Goal: Transaction & Acquisition: Purchase product/service

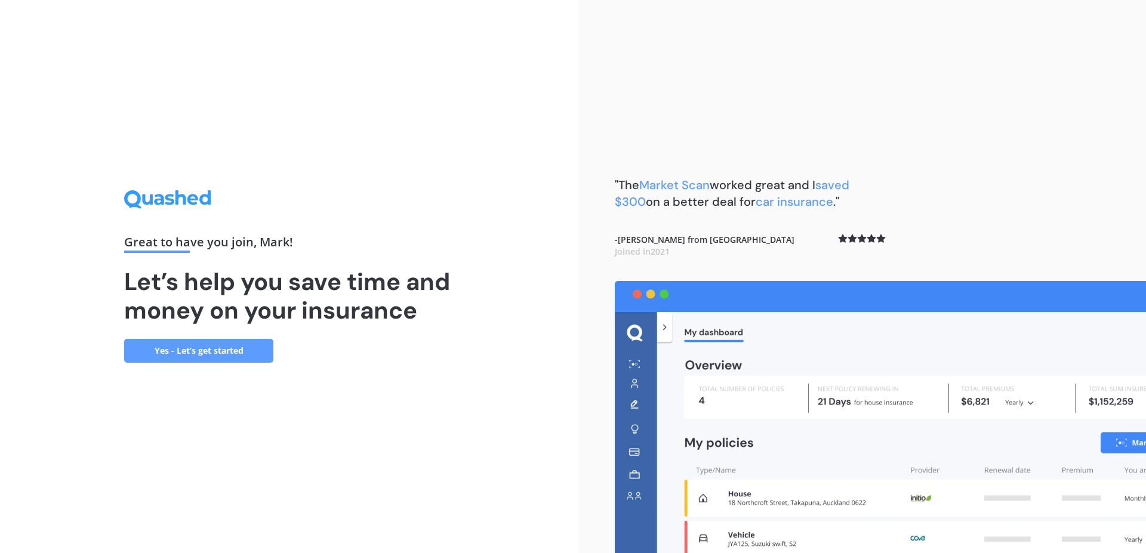
click at [224, 358] on link "Yes - Let’s get started" at bounding box center [198, 351] width 149 height 24
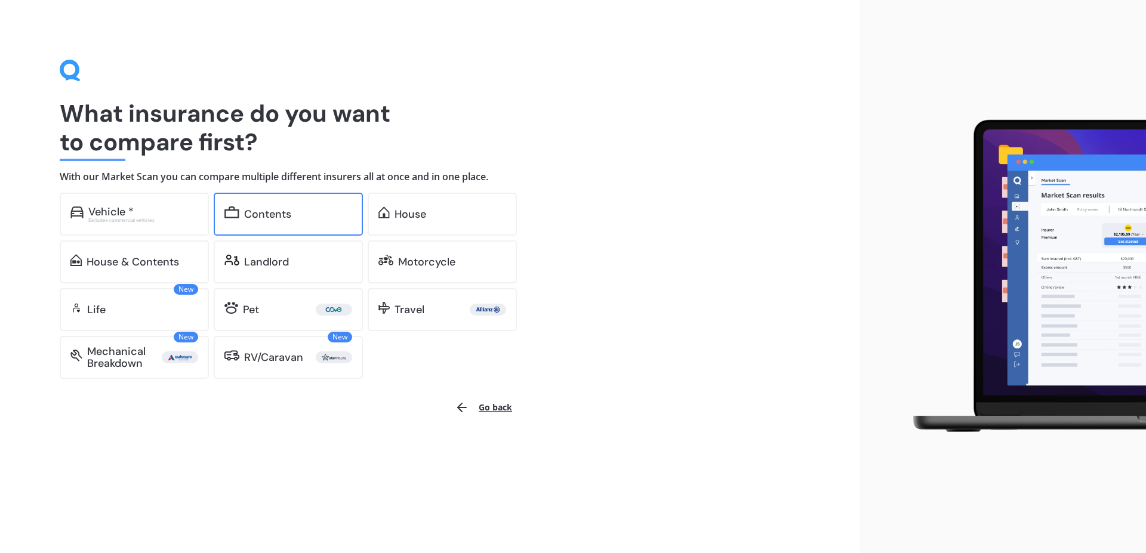
click at [264, 208] on div "Contents" at bounding box center [267, 214] width 47 height 12
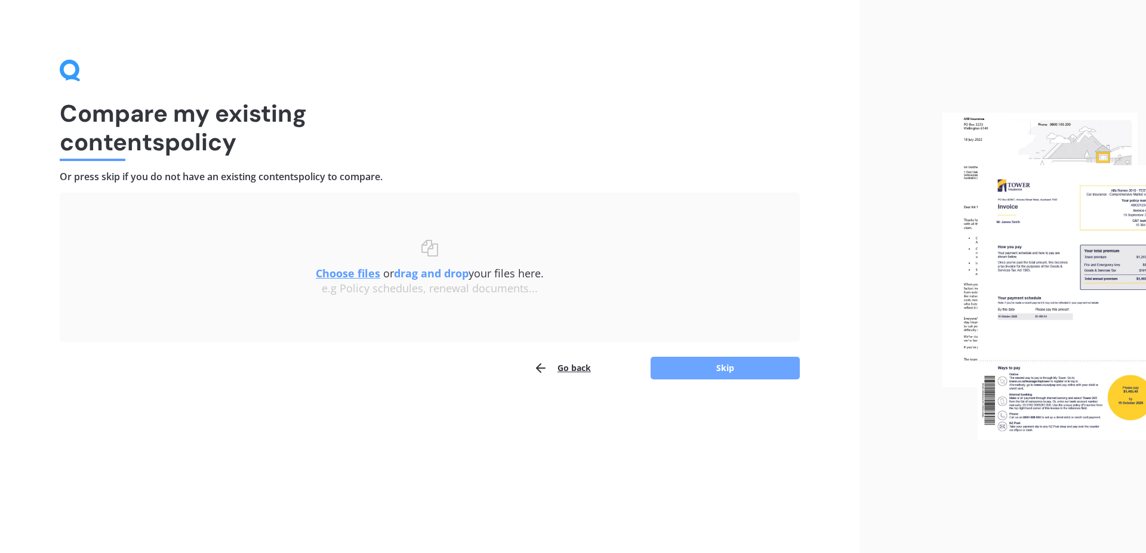
click at [734, 368] on button "Skip" at bounding box center [725, 368] width 149 height 23
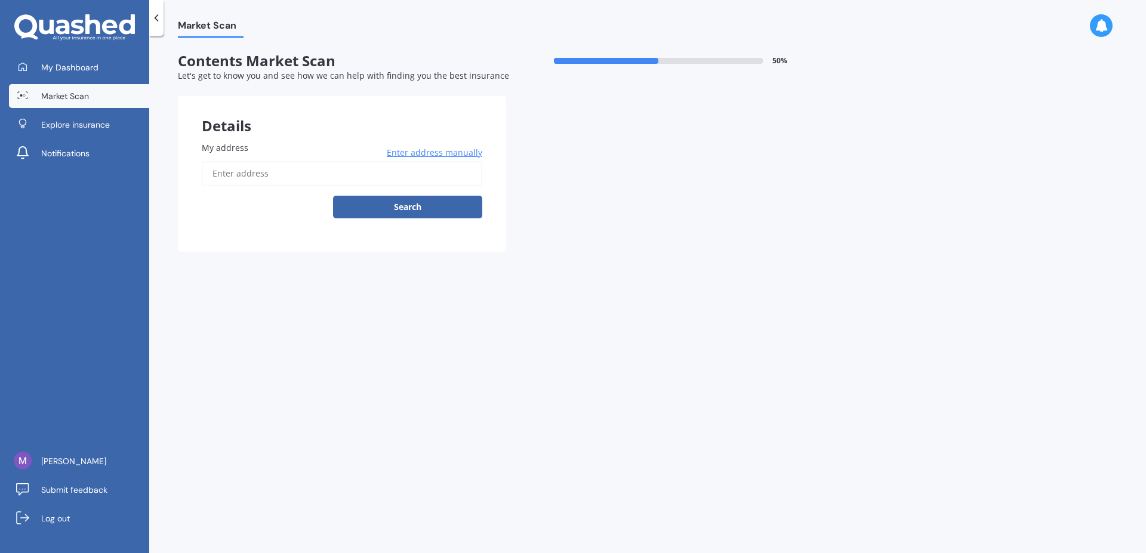
click at [229, 179] on input "My address" at bounding box center [342, 173] width 281 height 25
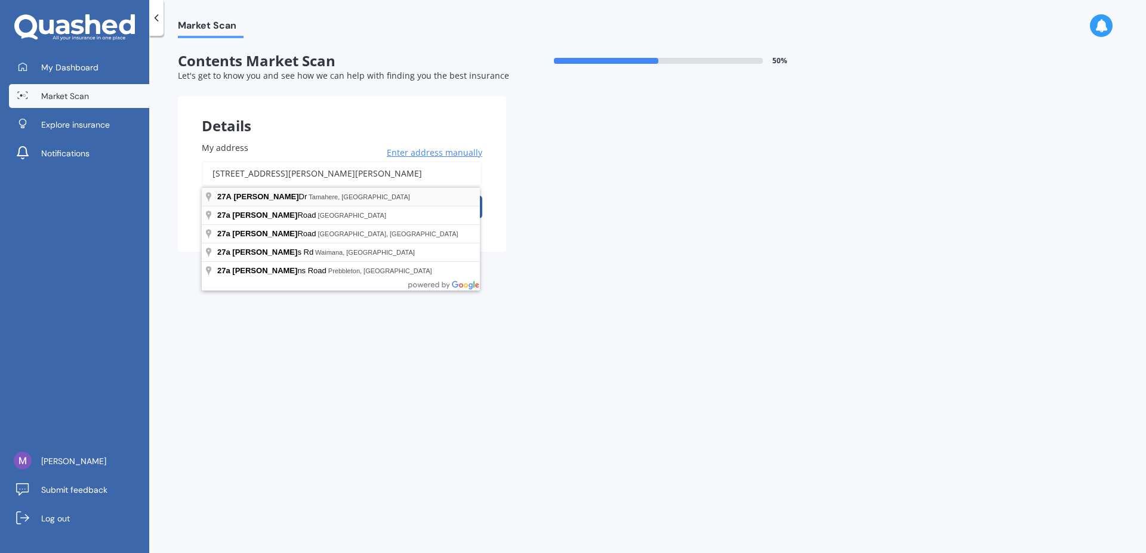
type input "[STREET_ADDRESS][PERSON_NAME]"
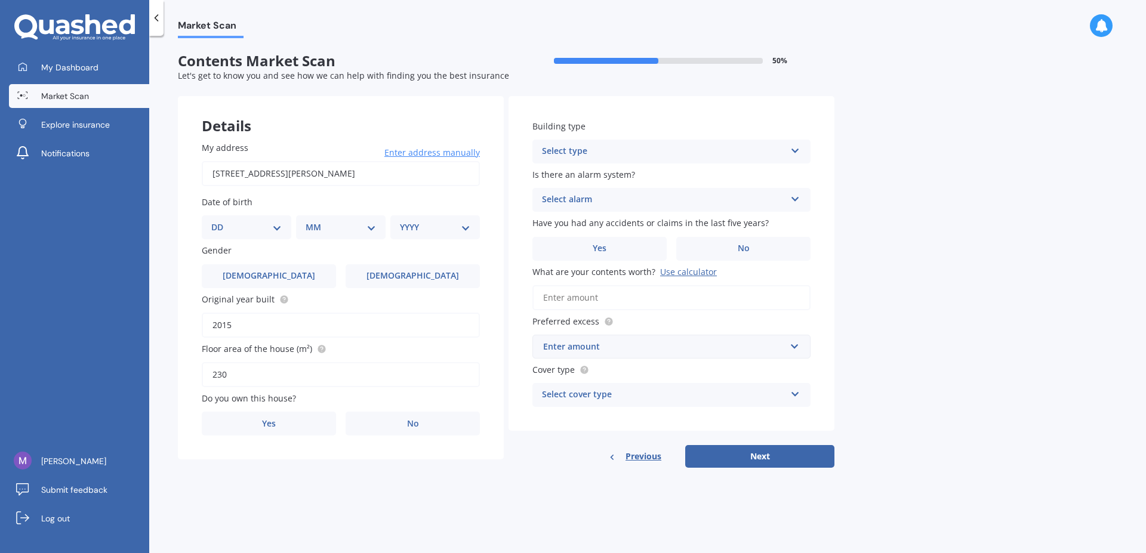
click at [211, 221] on select "DD 01 02 03 04 05 06 07 08 09 10 11 12 13 14 15 16 17 18 19 20 21 22 23 24 25 2…" at bounding box center [246, 227] width 70 height 13
select select "01"
click option "01" at bounding box center [0, 0] width 0 height 0
click at [310, 221] on select "MM 01 02 03 04 05 06 07 08 09 10 11 12" at bounding box center [343, 227] width 66 height 13
select select "07"
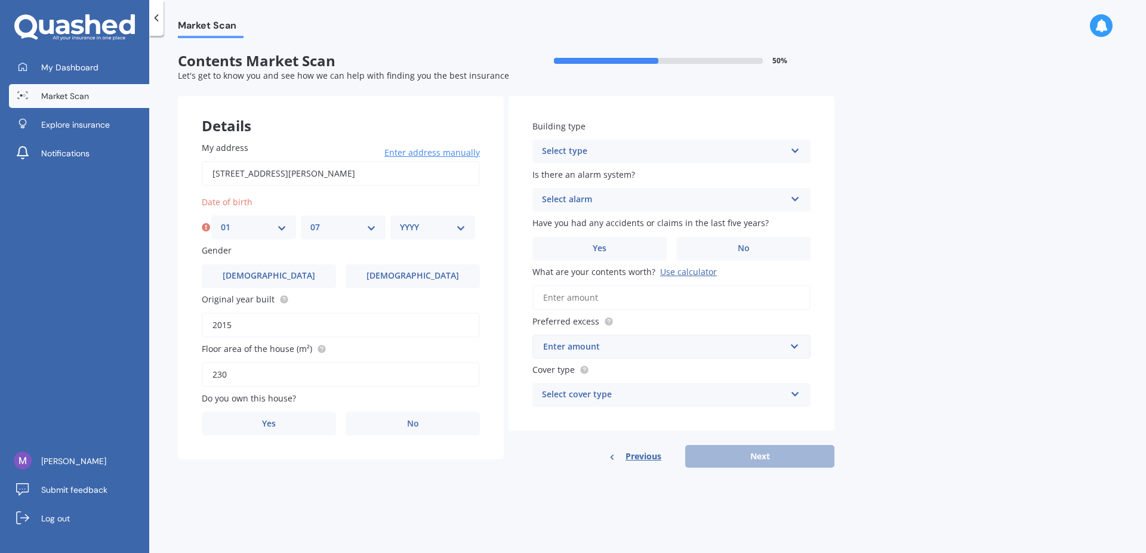
click option "07" at bounding box center [0, 0] width 0 height 0
click at [400, 221] on select "YYYY 2009 2008 2007 2006 2005 2004 2003 2002 2001 2000 1999 1998 1997 1996 1995…" at bounding box center [433, 227] width 66 height 13
select select "1951"
click option "1951" at bounding box center [0, 0] width 0 height 0
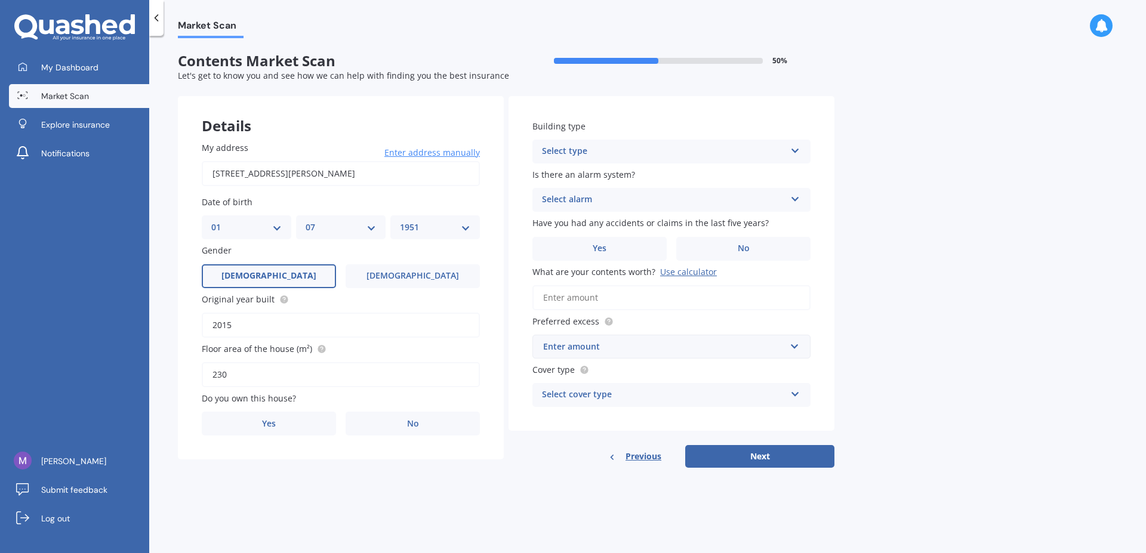
click at [291, 272] on label "[DEMOGRAPHIC_DATA]" at bounding box center [269, 276] width 134 height 24
click at [0, 0] on input "[DEMOGRAPHIC_DATA]" at bounding box center [0, 0] width 0 height 0
click at [273, 428] on span "Yes" at bounding box center [269, 424] width 14 height 10
click at [0, 0] on input "Yes" at bounding box center [0, 0] width 0 height 0
click at [795, 150] on icon at bounding box center [796, 148] width 10 height 8
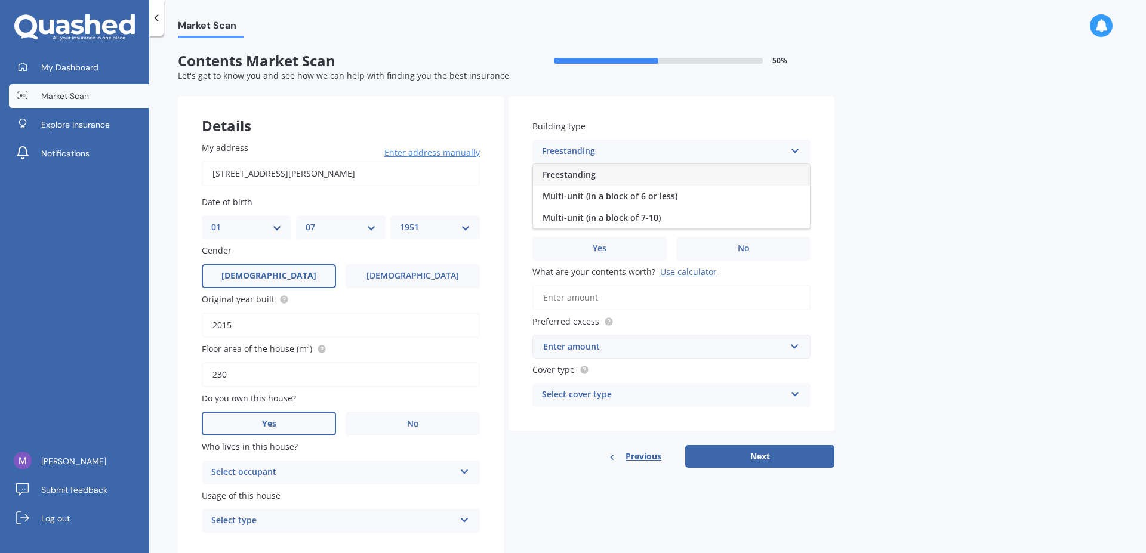
click at [795, 150] on icon at bounding box center [796, 148] width 10 height 8
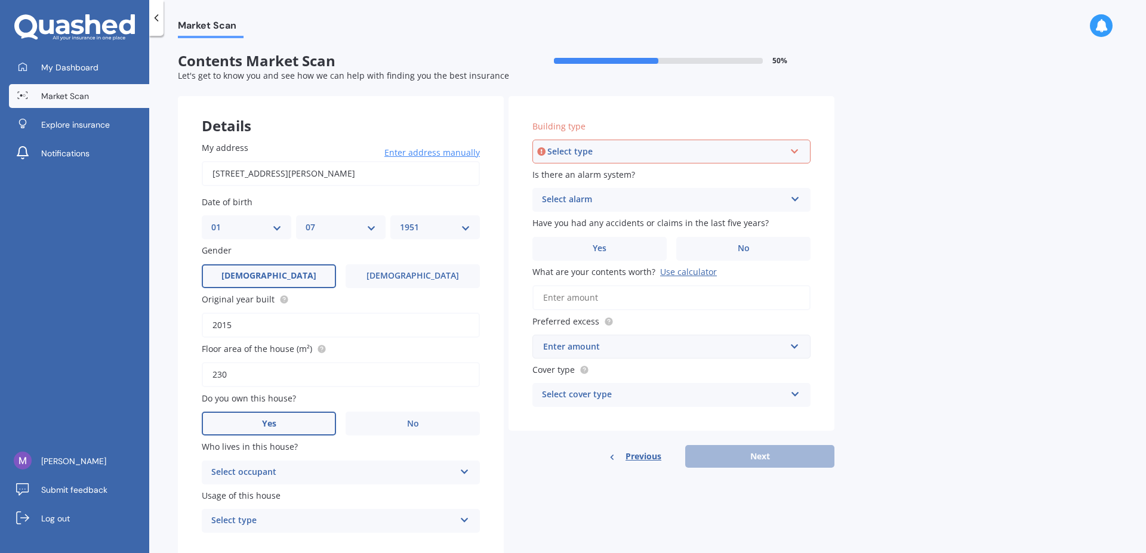
click at [795, 150] on icon at bounding box center [795, 149] width 10 height 8
click at [582, 169] on div "Freestanding" at bounding box center [672, 174] width 276 height 21
click at [793, 201] on icon at bounding box center [796, 197] width 10 height 8
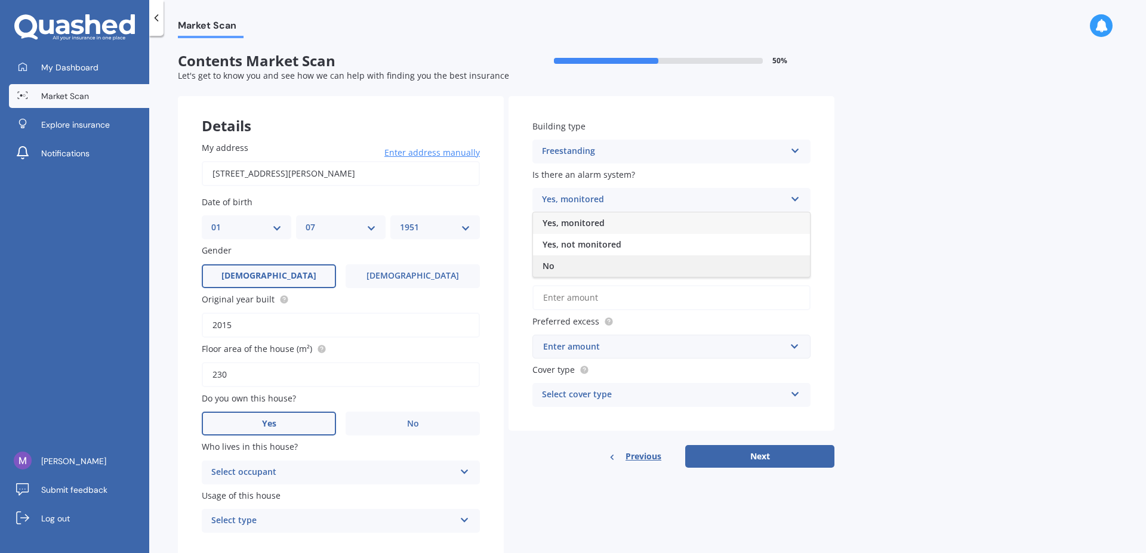
click at [572, 271] on div "No" at bounding box center [671, 266] width 277 height 21
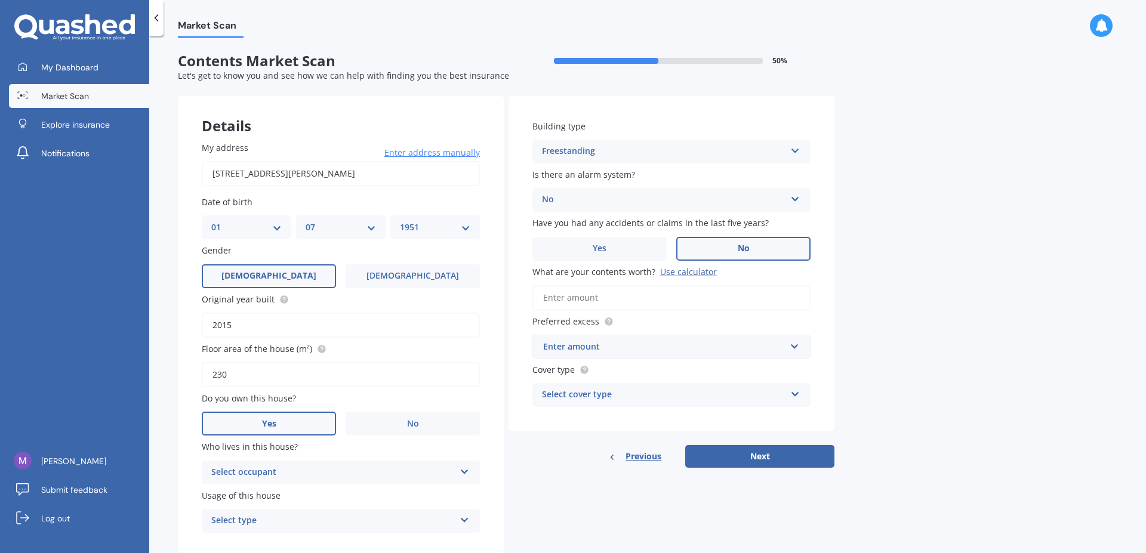
click at [753, 251] on label "No" at bounding box center [743, 249] width 134 height 24
click at [0, 0] on input "No" at bounding box center [0, 0] width 0 height 0
click at [577, 296] on input "What are your contents worth? Use calculator" at bounding box center [672, 297] width 278 height 25
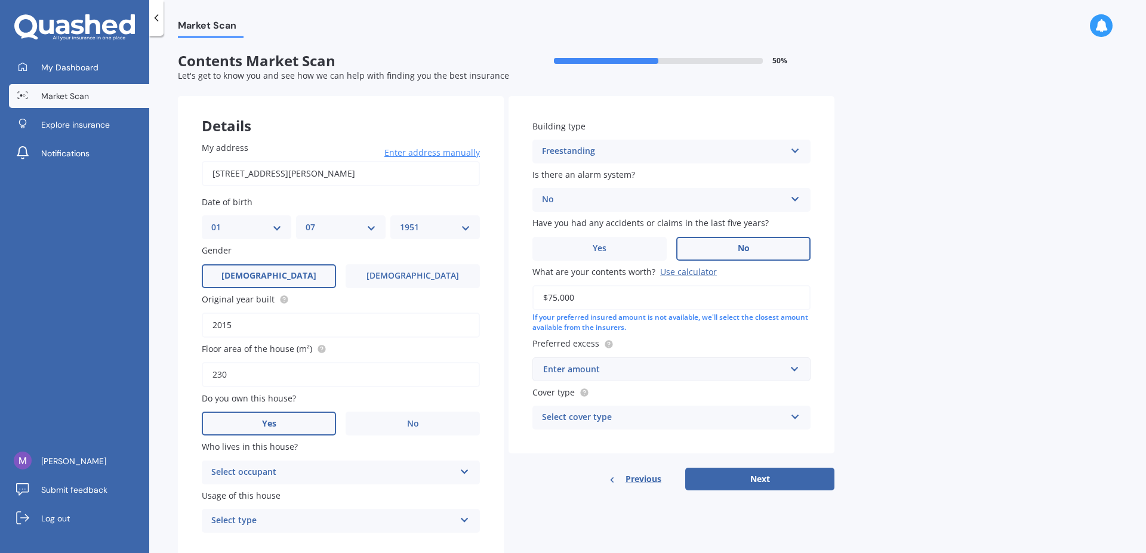
type input "$75,000"
click at [795, 369] on input "text" at bounding box center [667, 369] width 267 height 23
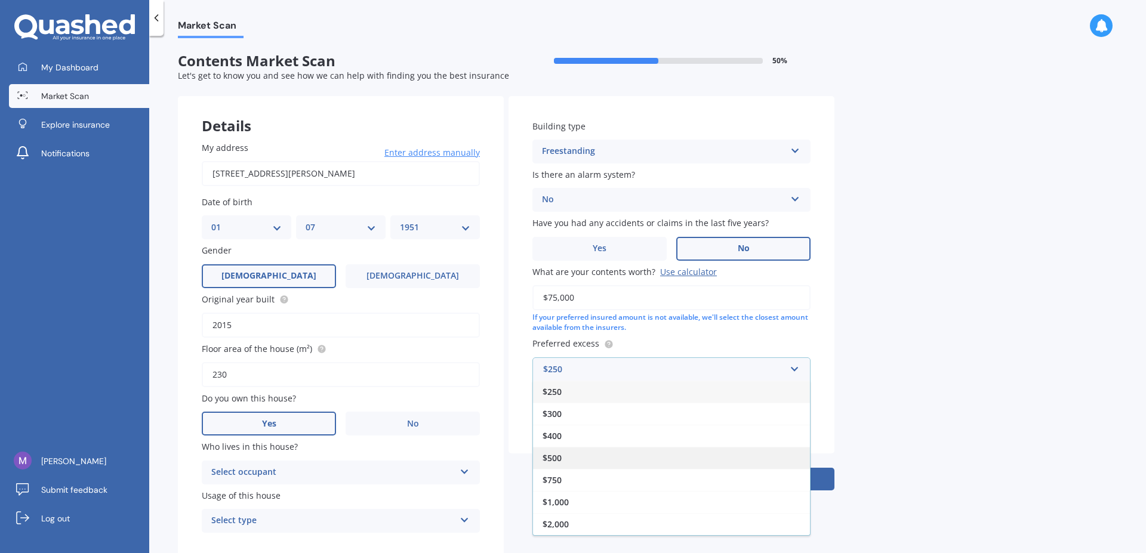
click at [569, 462] on div "$500" at bounding box center [671, 458] width 277 height 22
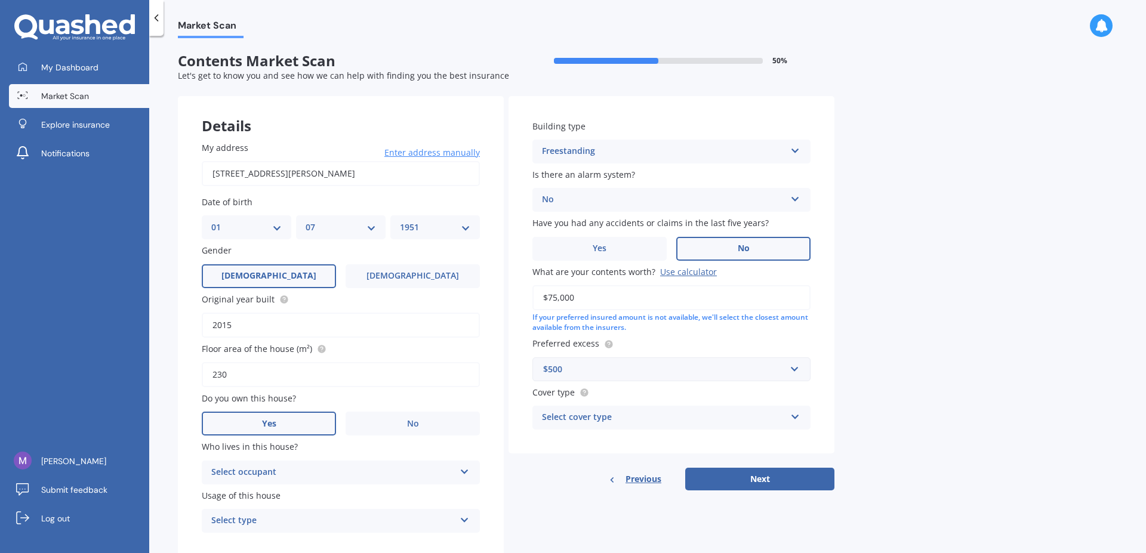
click at [796, 416] on icon at bounding box center [796, 415] width 10 height 8
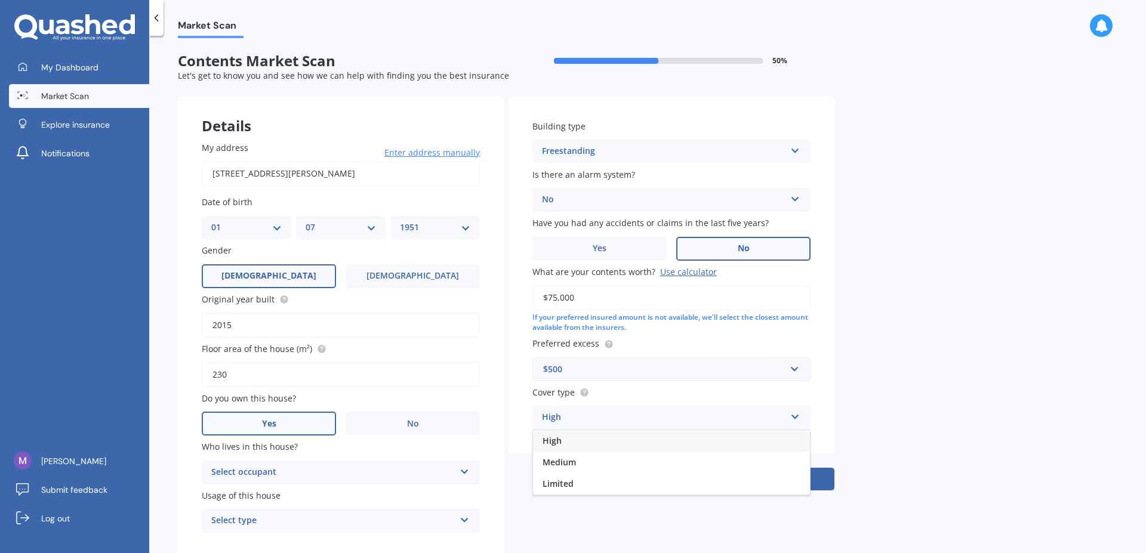
click at [555, 442] on span "High" at bounding box center [552, 440] width 19 height 11
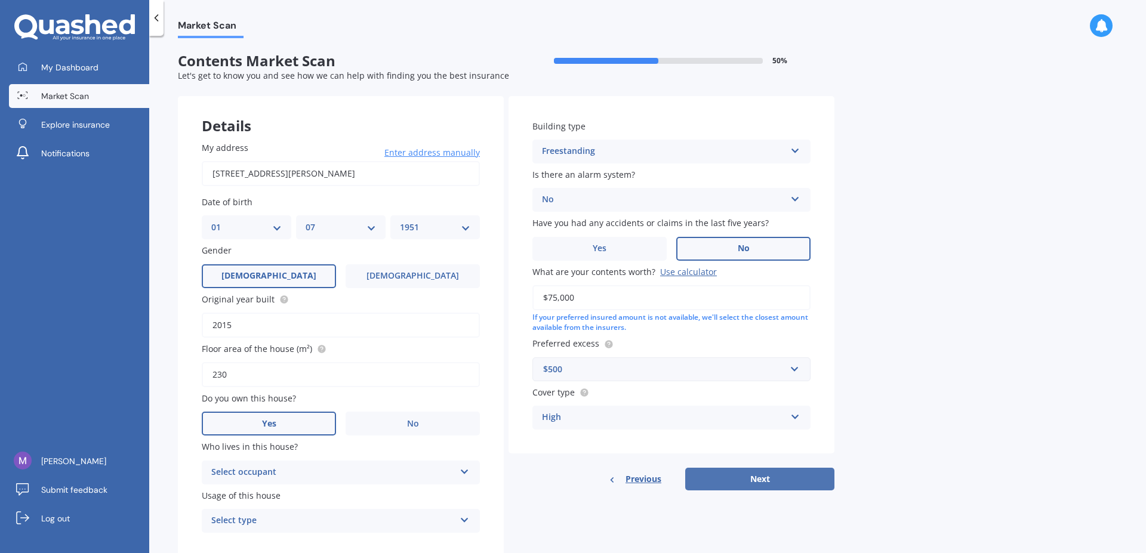
click at [765, 478] on button "Next" at bounding box center [759, 479] width 149 height 23
click at [462, 474] on icon at bounding box center [464, 470] width 10 height 8
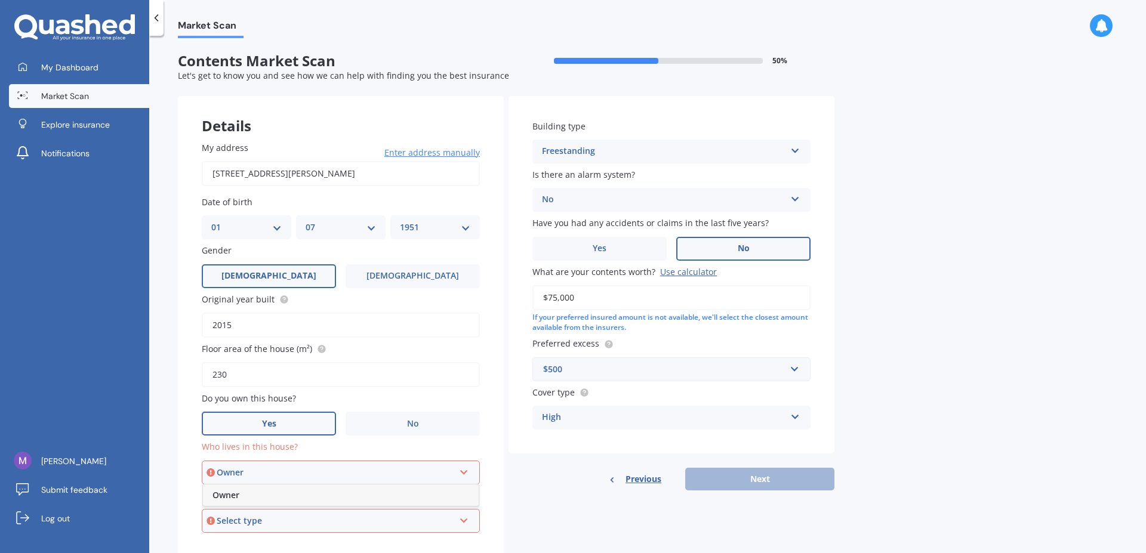
click at [256, 497] on div "Owner" at bounding box center [341, 495] width 276 height 21
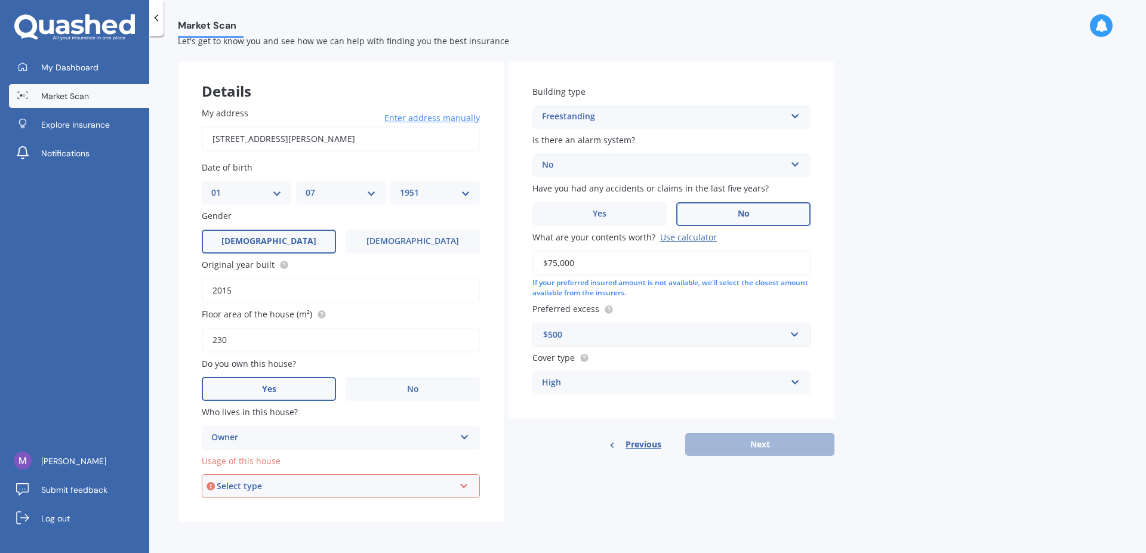
click at [463, 485] on icon at bounding box center [464, 484] width 10 height 8
click at [260, 510] on div "Permanent" at bounding box center [341, 509] width 276 height 21
click at [754, 444] on button "Next" at bounding box center [759, 444] width 149 height 23
select select "01"
select select "07"
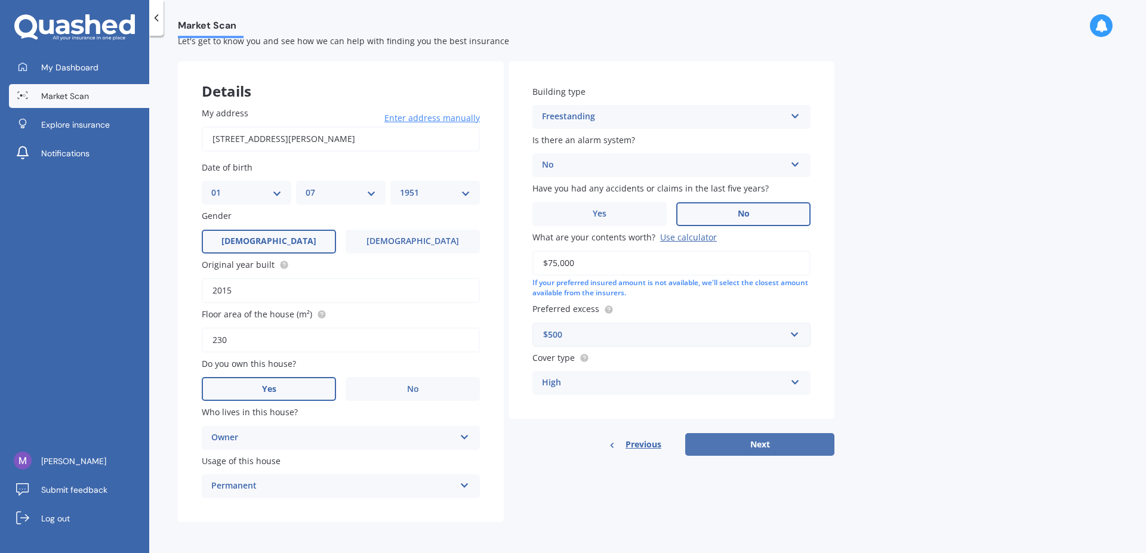
select select "1951"
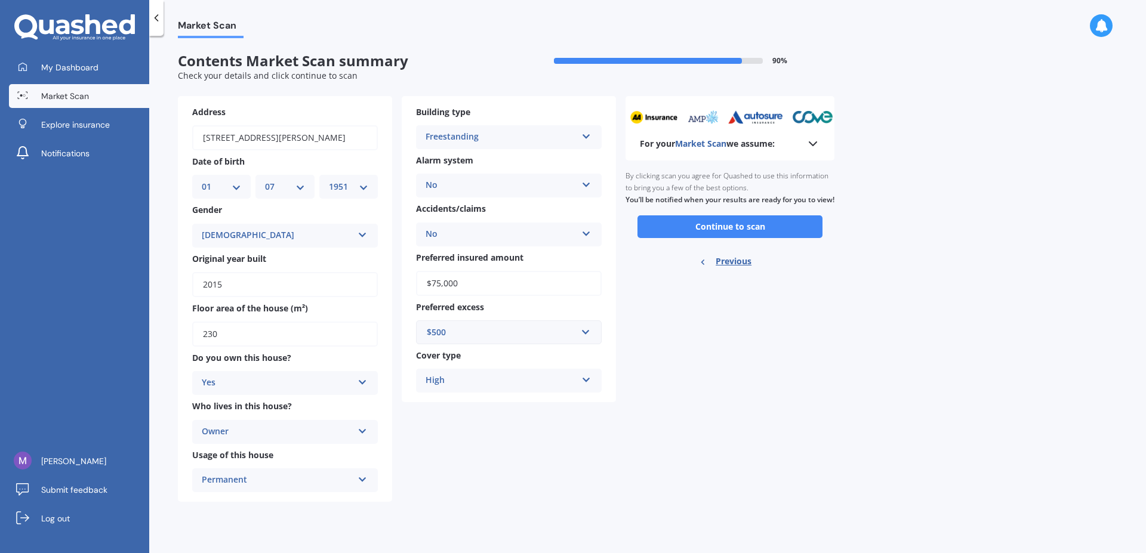
scroll to position [0, 0]
click at [734, 238] on button "Continue to scan" at bounding box center [730, 227] width 185 height 23
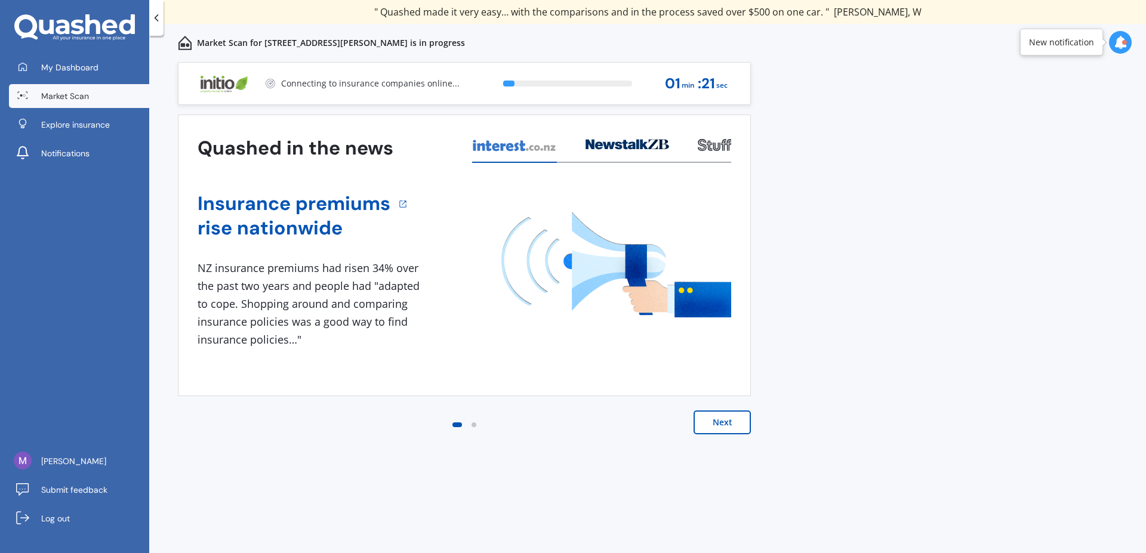
click at [718, 427] on button "Next" at bounding box center [722, 423] width 57 height 24
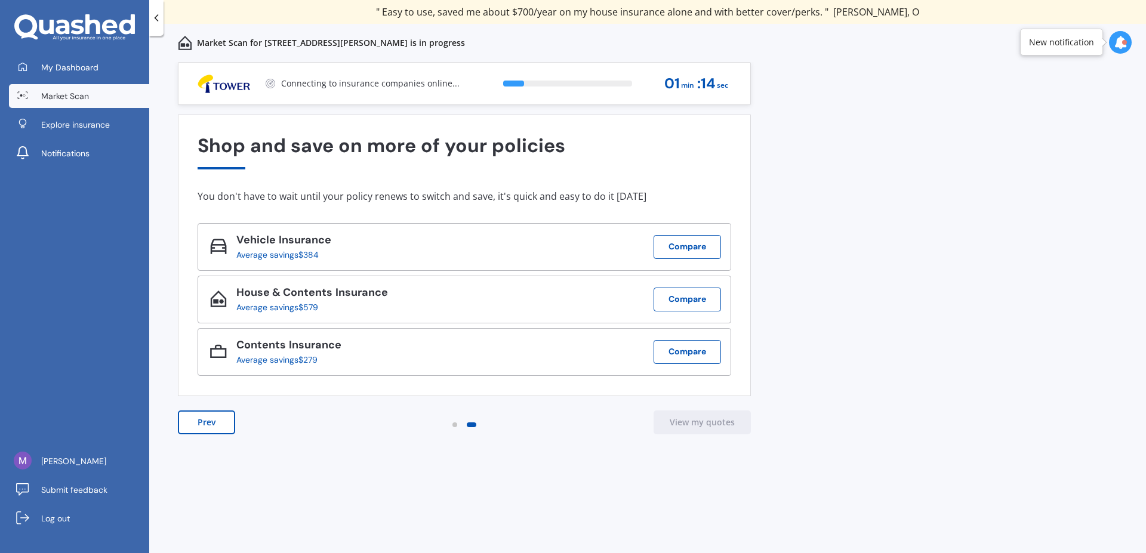
drag, startPoint x: 211, startPoint y: 422, endPoint x: 147, endPoint y: 543, distance: 136.2
click at [210, 425] on button "Prev" at bounding box center [206, 423] width 57 height 24
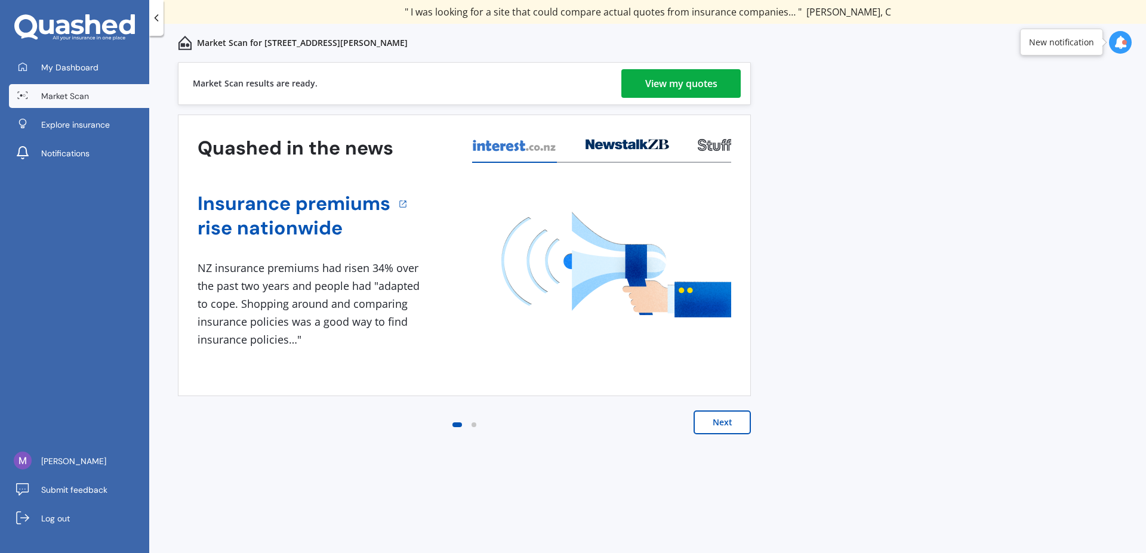
click at [684, 85] on div "View my quotes" at bounding box center [681, 83] width 72 height 29
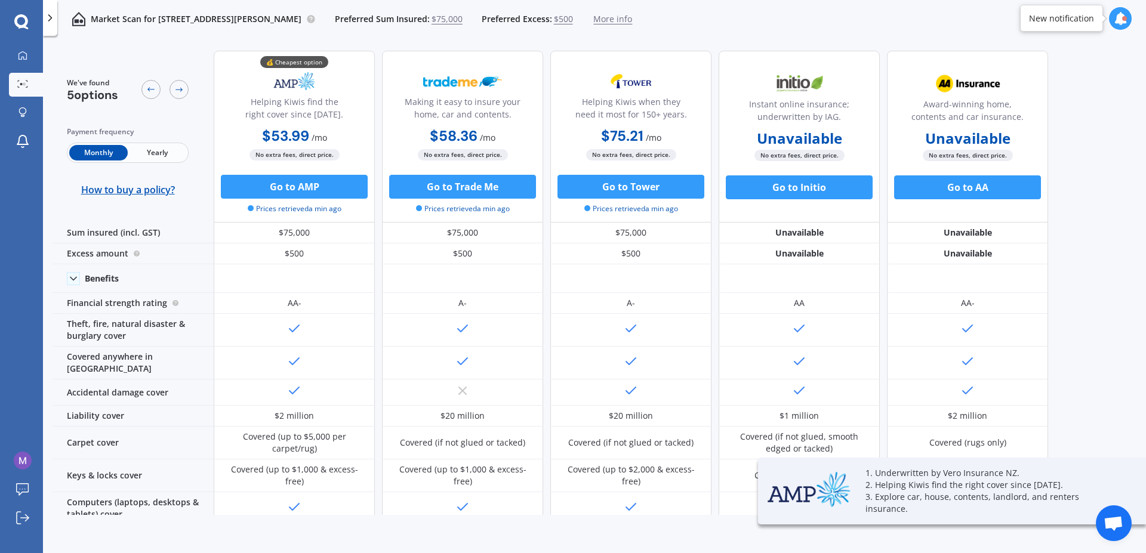
click at [152, 152] on span "Yearly" at bounding box center [157, 153] width 59 height 16
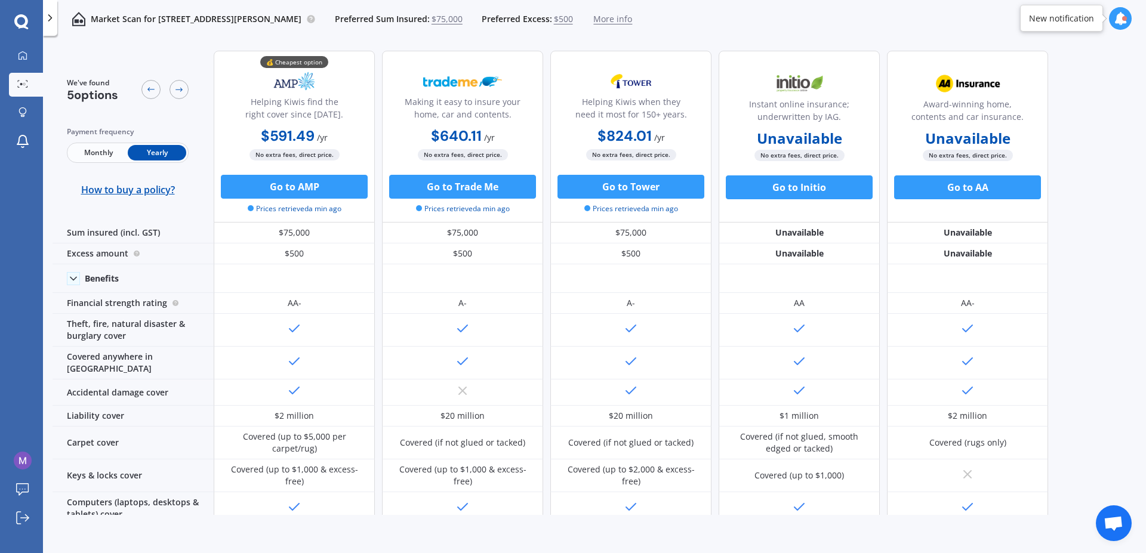
click at [1115, 446] on div "We've found 5 options Payment frequency Monthly Yearly How to buy a policy? 💰 C…" at bounding box center [600, 278] width 1094 height 474
click at [1105, 452] on div "We've found 5 options Payment frequency Monthly Yearly How to buy a policy? 💰 C…" at bounding box center [600, 278] width 1094 height 474
click at [795, 184] on button "Go to Initio" at bounding box center [799, 188] width 147 height 24
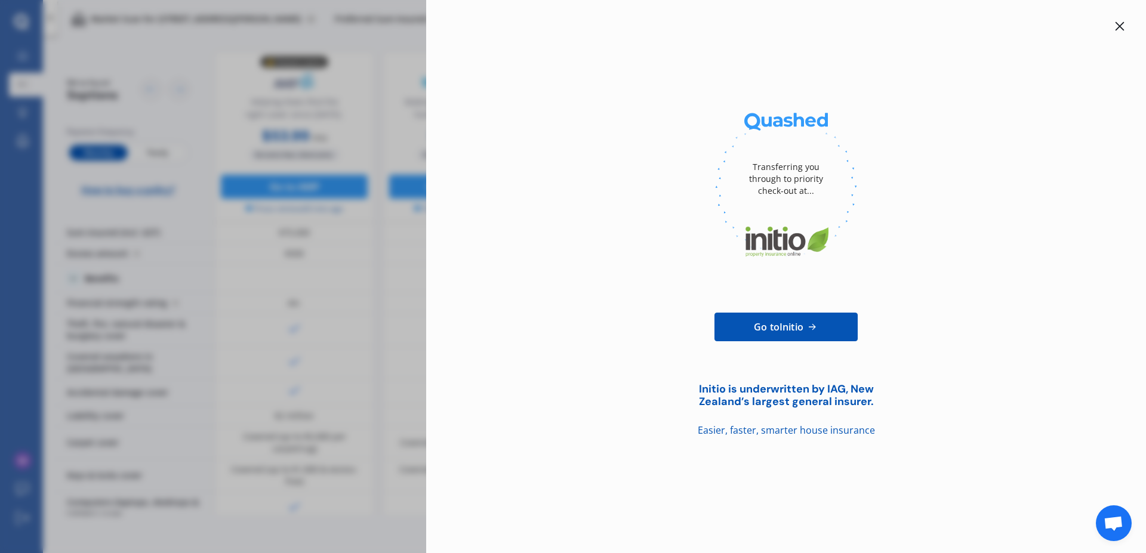
click at [1120, 24] on icon at bounding box center [1120, 26] width 10 height 10
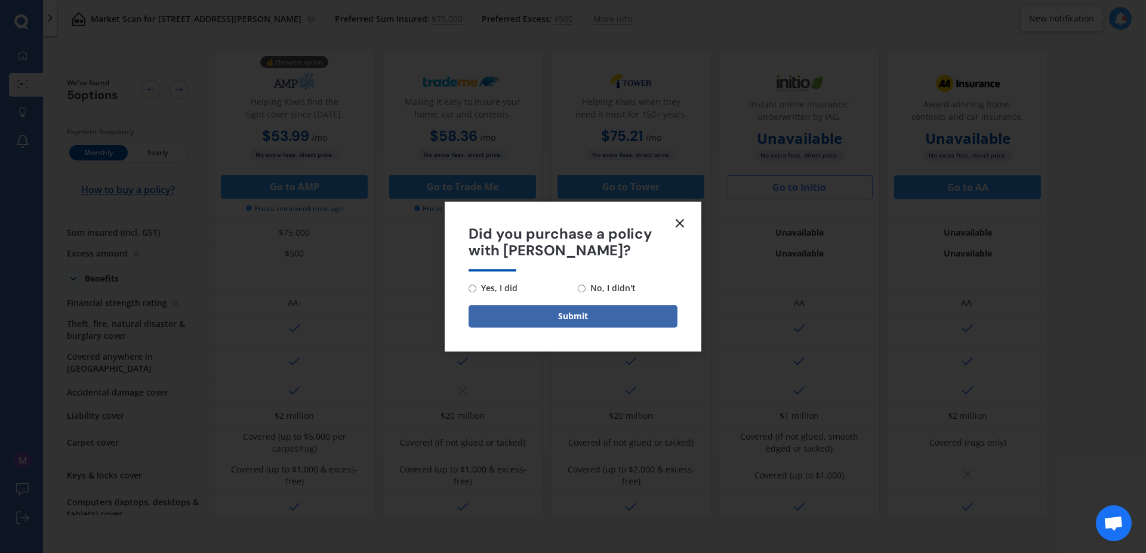
click at [580, 288] on input "No, I didn't" at bounding box center [582, 289] width 8 height 8
radio input "true"
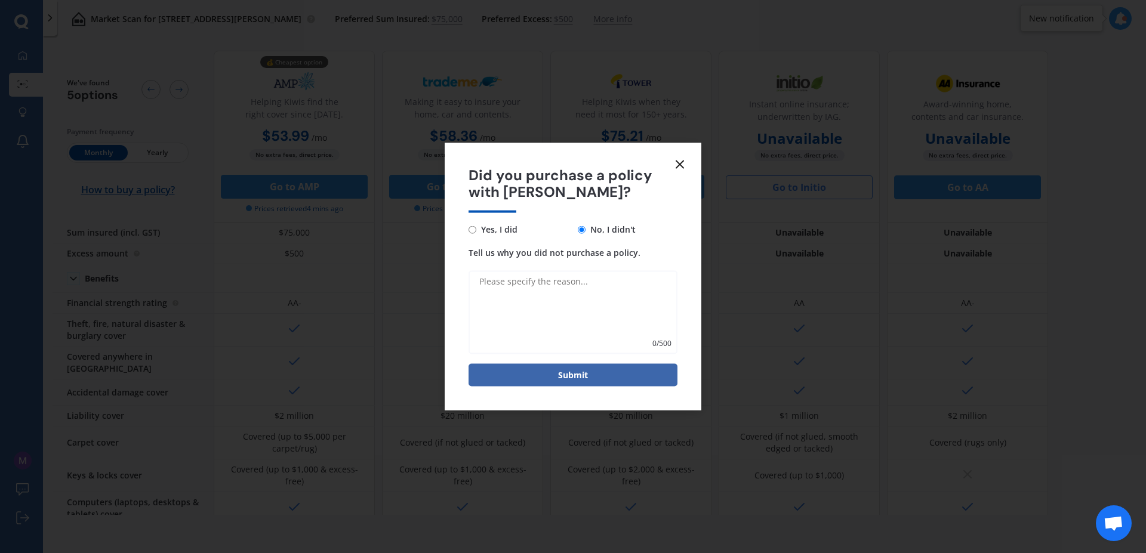
click at [486, 291] on textarea "Tell us why you did not purchase a policy." at bounding box center [573, 313] width 209 height 84
type textarea "q"
type textarea "Quote not relevant. ie included house as well"
click at [562, 382] on button "Submit" at bounding box center [573, 375] width 209 height 23
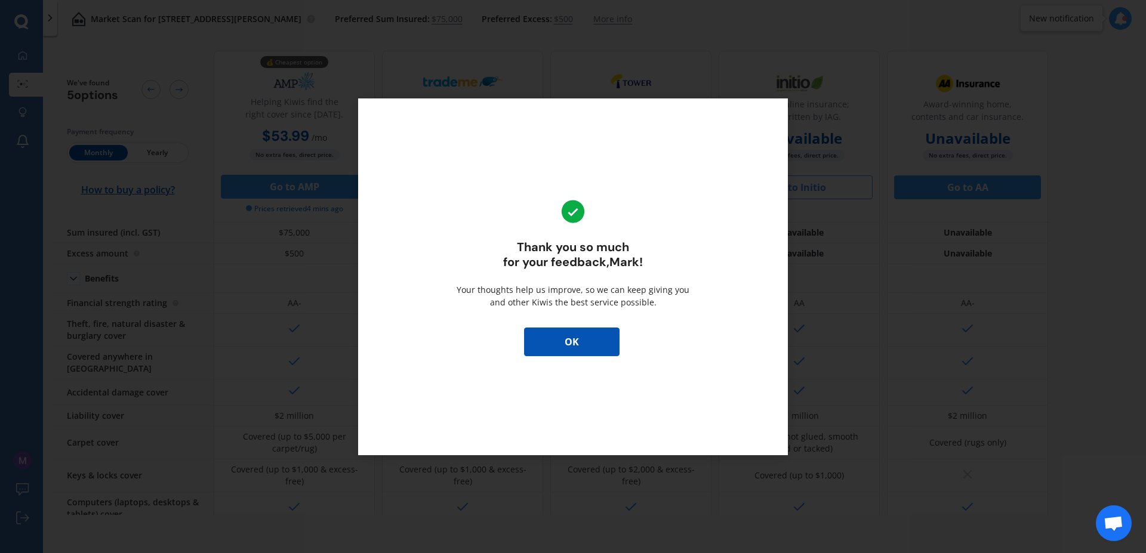
click at [565, 346] on button "OK" at bounding box center [572, 342] width 96 height 29
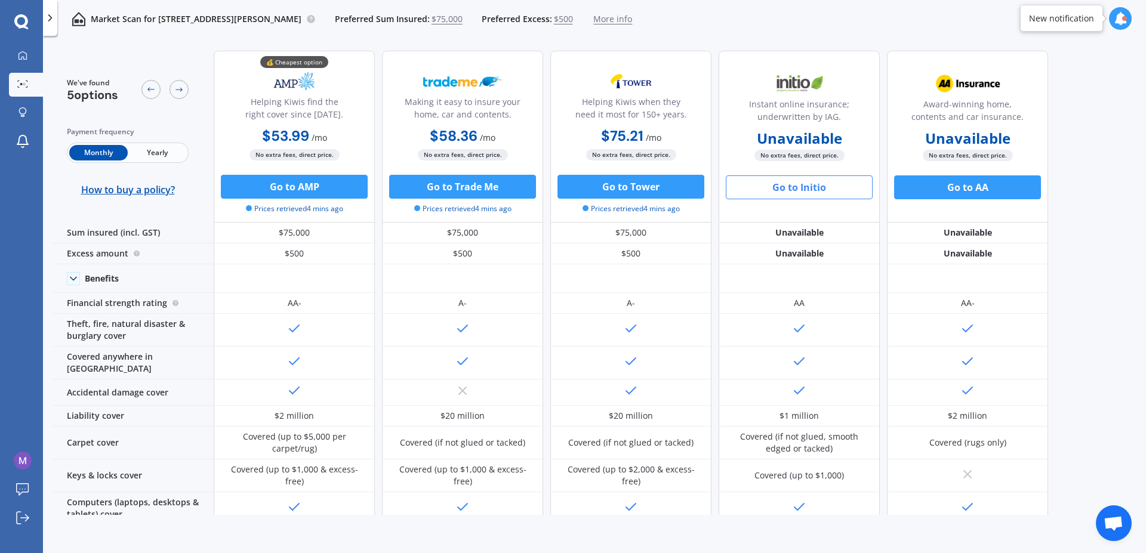
click at [157, 149] on span "Yearly" at bounding box center [157, 153] width 59 height 16
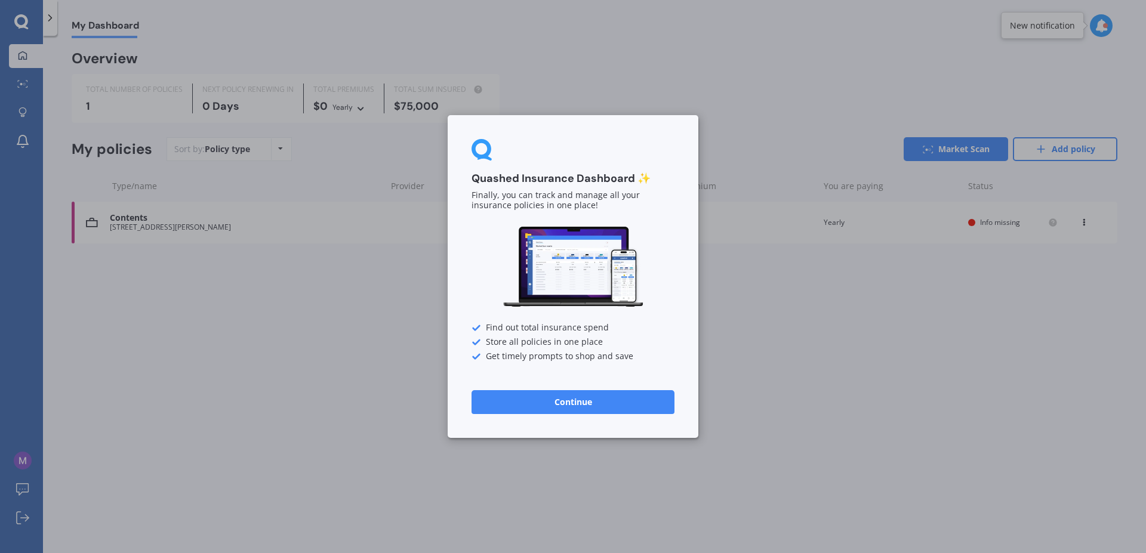
click at [791, 410] on div "Quashed Insurance Dashboard ✨ Finally, you can track and manage all your insura…" at bounding box center [573, 276] width 1146 height 553
click at [608, 407] on button "Continue" at bounding box center [573, 402] width 203 height 24
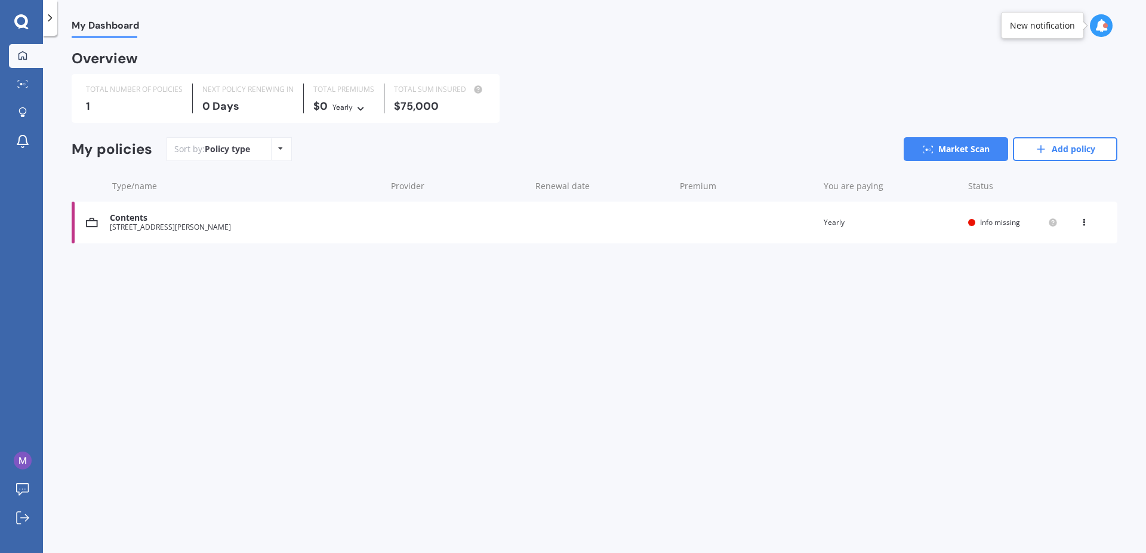
click at [1102, 31] on icon at bounding box center [1101, 25] width 13 height 13
click at [608, 73] on div "Overview" at bounding box center [595, 63] width 1046 height 21
click at [48, 20] on icon at bounding box center [50, 18] width 12 height 12
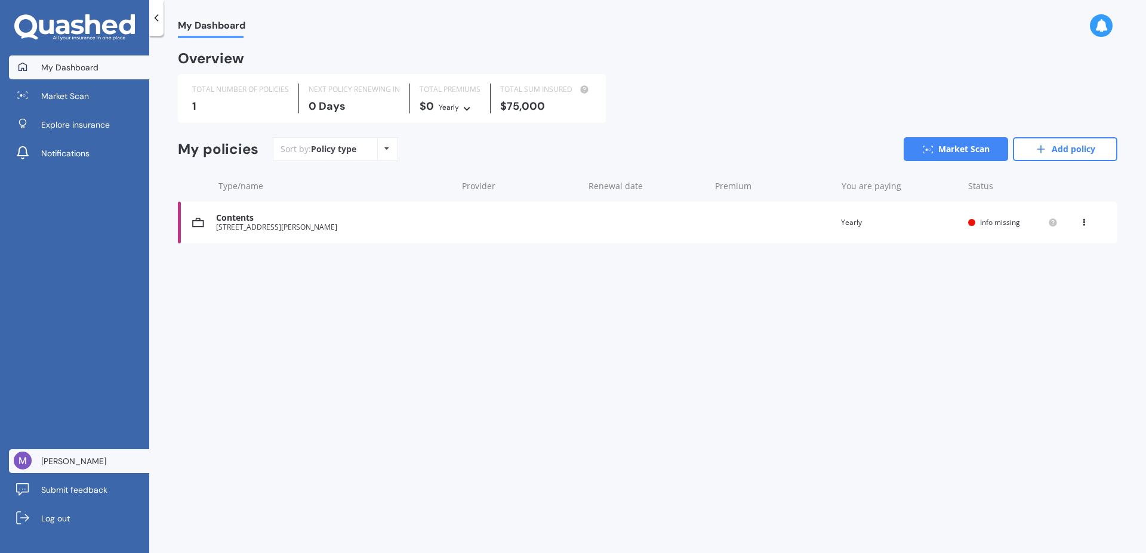
click at [65, 460] on span "[PERSON_NAME]" at bounding box center [73, 462] width 65 height 12
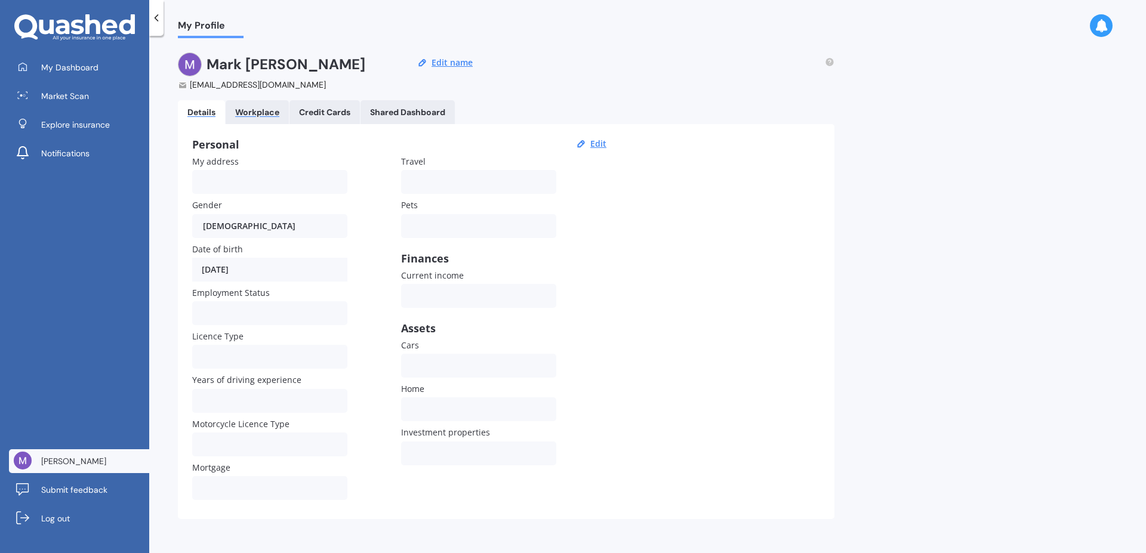
click at [261, 114] on div "Workplace" at bounding box center [257, 112] width 44 height 10
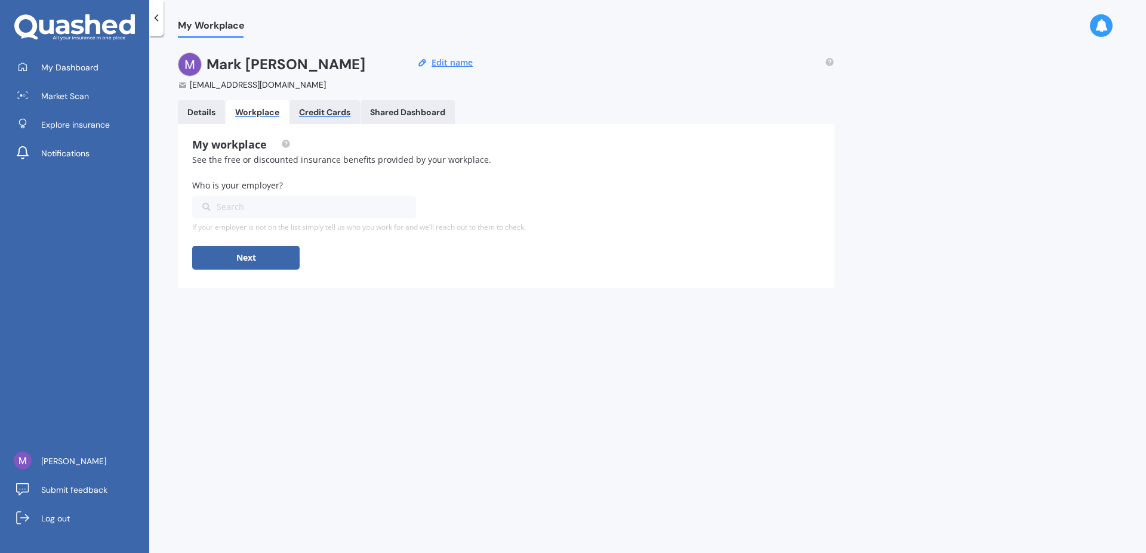
click at [339, 113] on div "Credit Cards" at bounding box center [324, 112] width 51 height 10
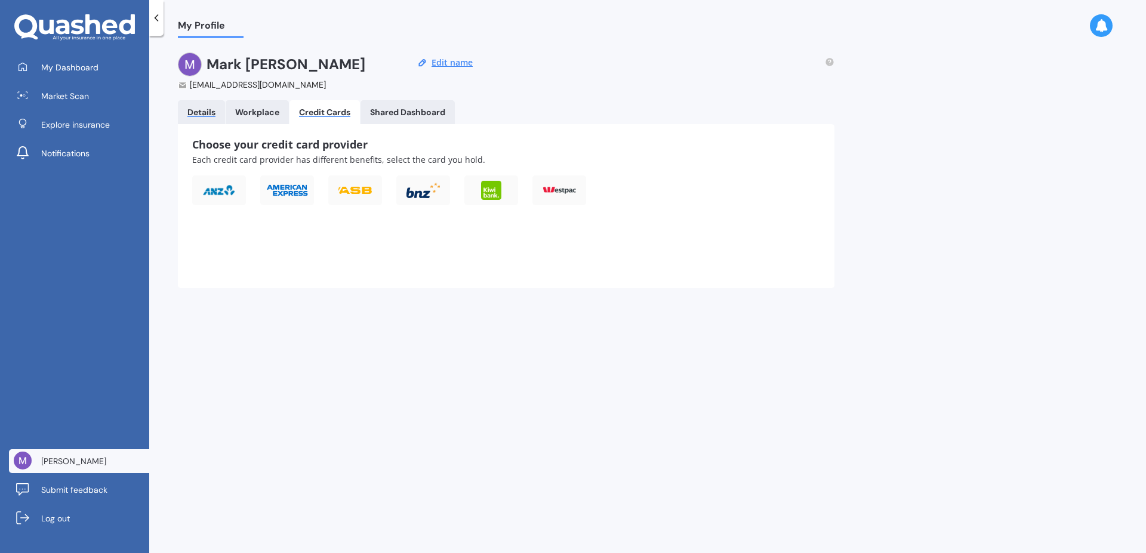
click at [199, 115] on div "Details" at bounding box center [201, 112] width 28 height 10
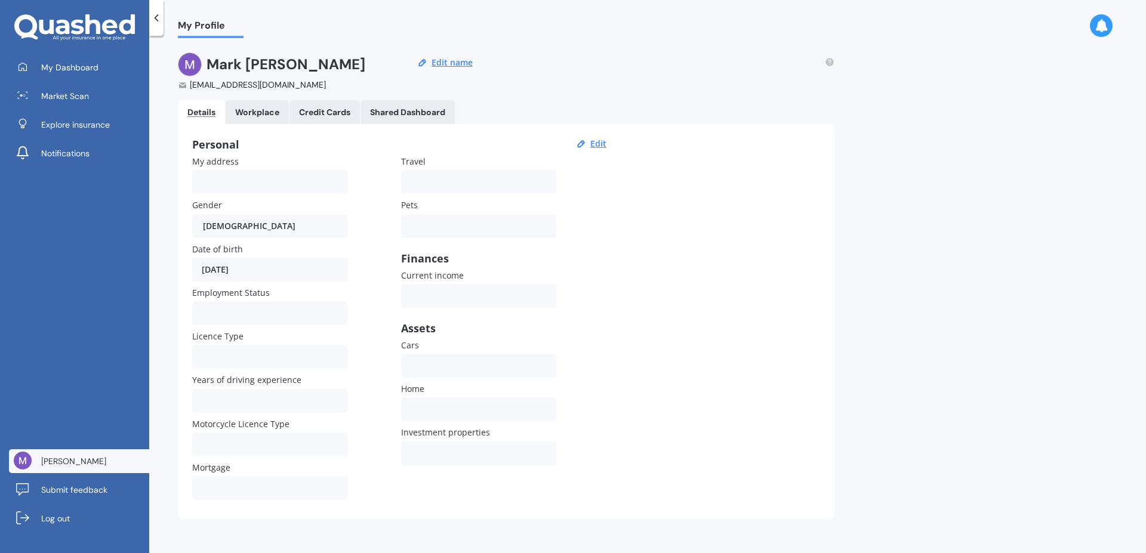
click at [252, 161] on label "My address" at bounding box center [267, 161] width 150 height 13
click at [944, 351] on div "My Profile [PERSON_NAME] [EMAIL_ADDRESS][DOMAIN_NAME] Edit name Details Workpla…" at bounding box center [647, 297] width 997 height 518
click at [220, 314] on div "Employed Unemployed Not looking Retired" at bounding box center [269, 314] width 155 height 24
click at [915, 349] on div "My Profile [PERSON_NAME] [EMAIL_ADDRESS][DOMAIN_NAME] Edit name Details Workpla…" at bounding box center [647, 297] width 997 height 518
click at [453, 61] on button "Edit name" at bounding box center [452, 62] width 48 height 11
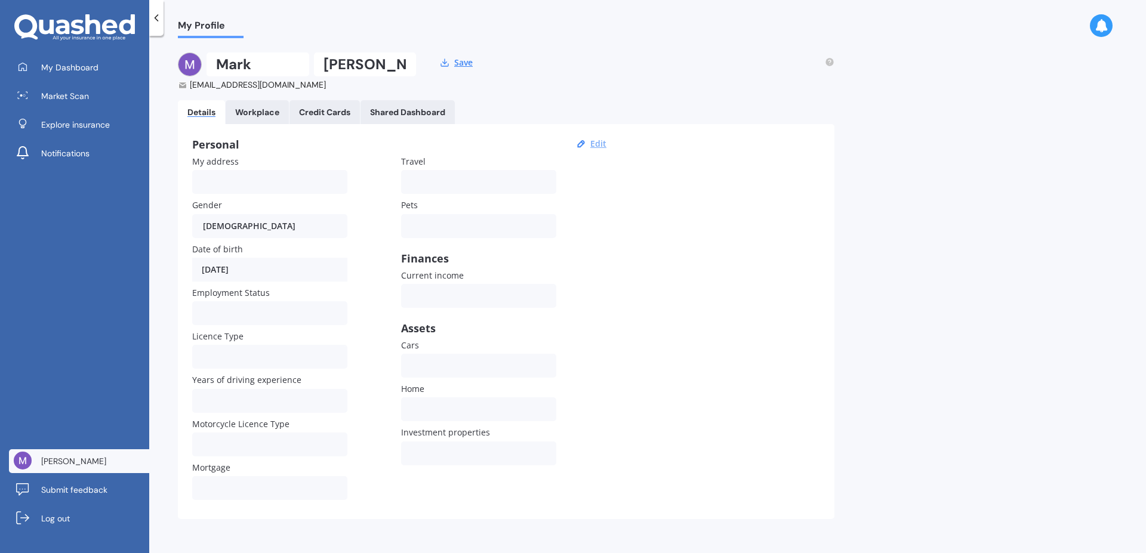
click at [601, 144] on button "Edit" at bounding box center [598, 144] width 23 height 11
select select "01"
select select "07"
select select "1951"
click at [202, 179] on input "My address" at bounding box center [269, 182] width 155 height 24
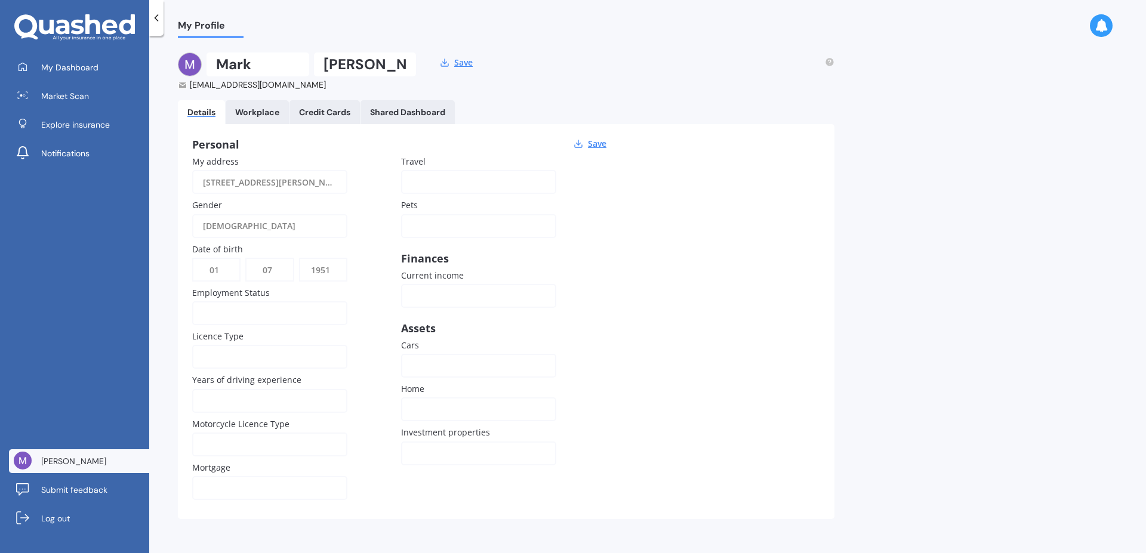
type input "[STREET_ADDRESS][PERSON_NAME]"
click at [216, 311] on div at bounding box center [262, 313] width 118 height 13
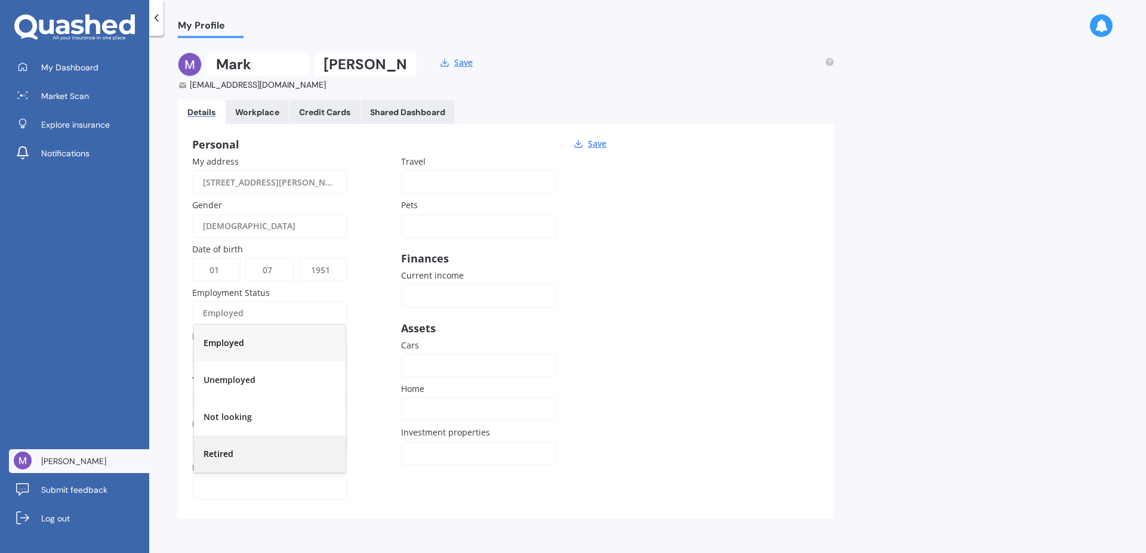
click at [216, 451] on span "Retired" at bounding box center [219, 453] width 30 height 11
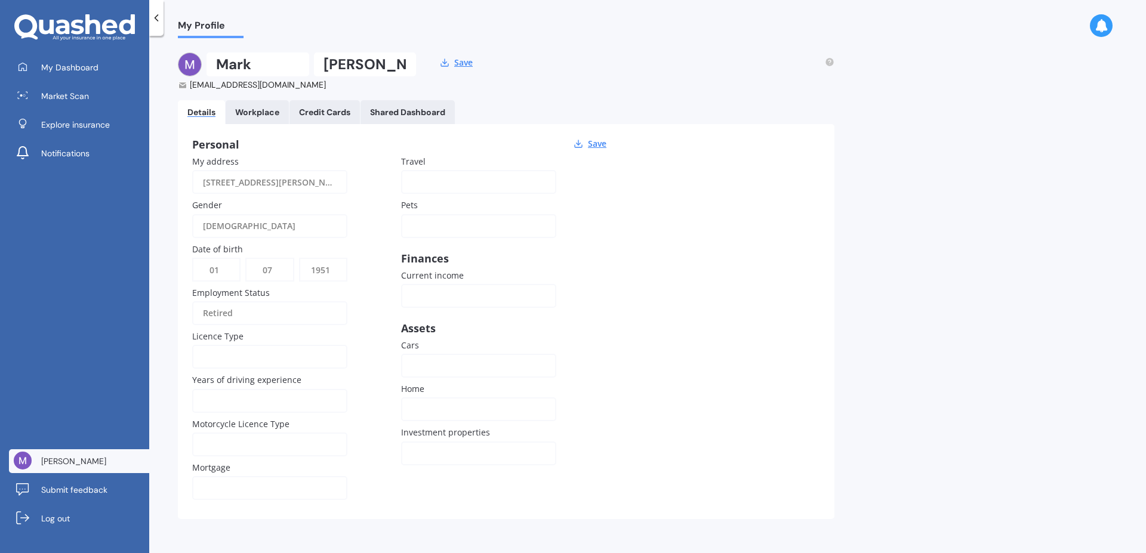
click at [205, 353] on div at bounding box center [262, 356] width 118 height 13
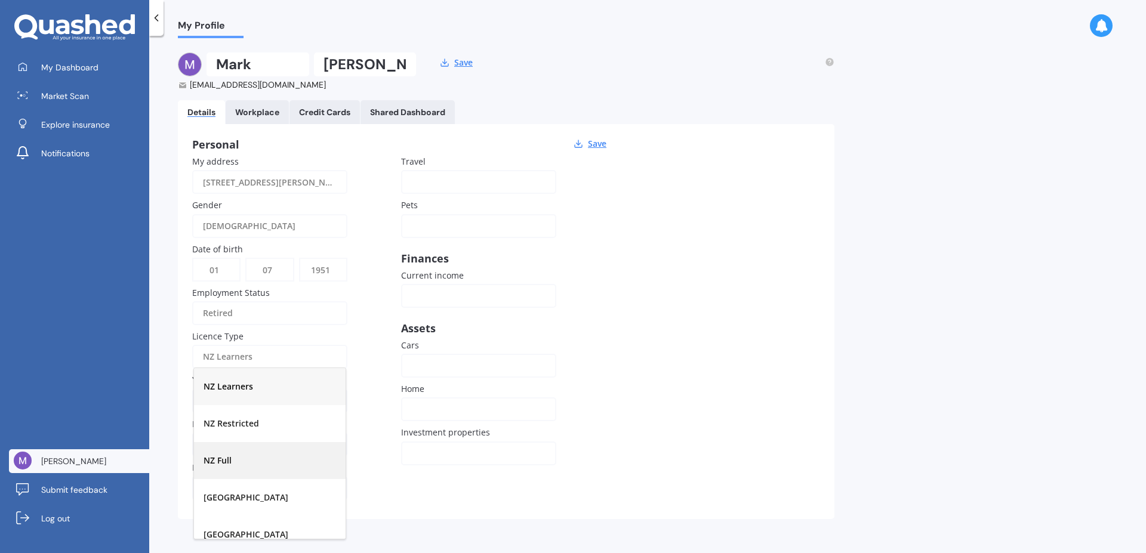
click at [221, 460] on span "NZ Full" at bounding box center [218, 460] width 28 height 11
click at [200, 401] on input "Years of driving experience" at bounding box center [269, 401] width 155 height 24
type input "56"
click at [204, 489] on div at bounding box center [262, 488] width 118 height 13
click at [210, 463] on span "No" at bounding box center [210, 458] width 12 height 11
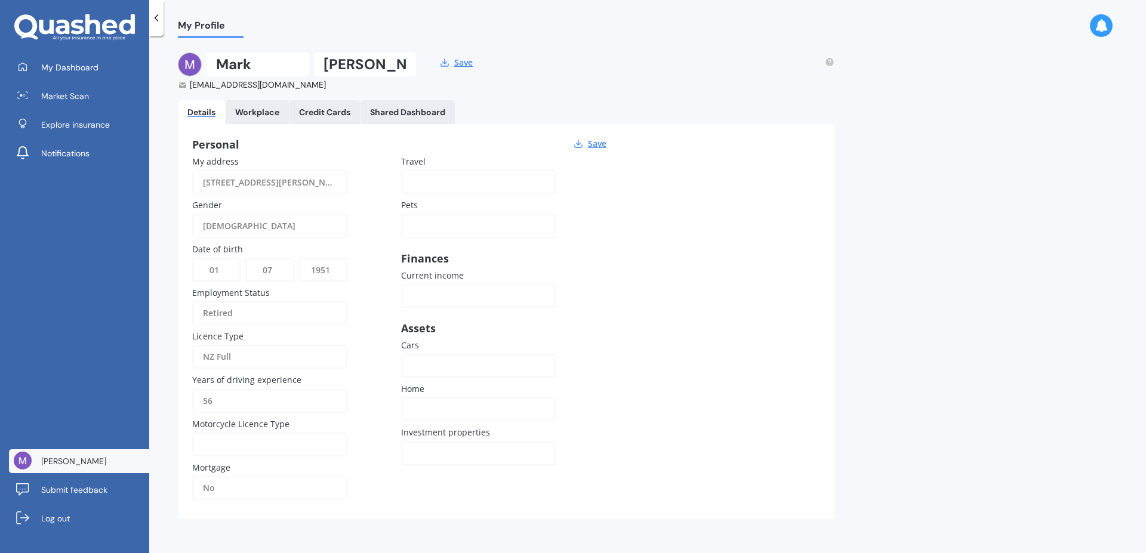
click at [205, 442] on div at bounding box center [262, 444] width 118 height 13
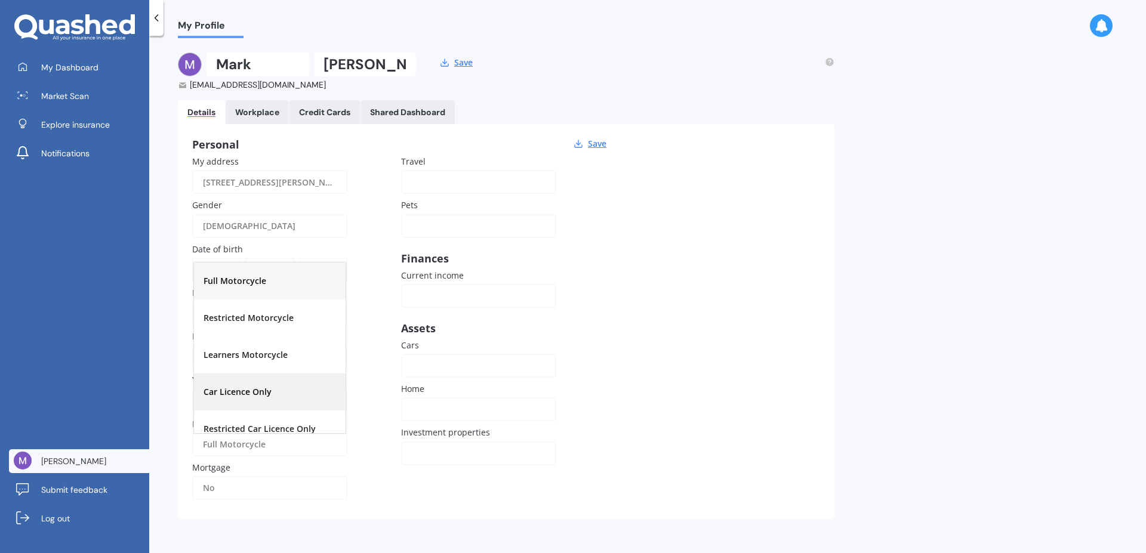
click at [236, 395] on span "Car Licence Only" at bounding box center [238, 391] width 68 height 11
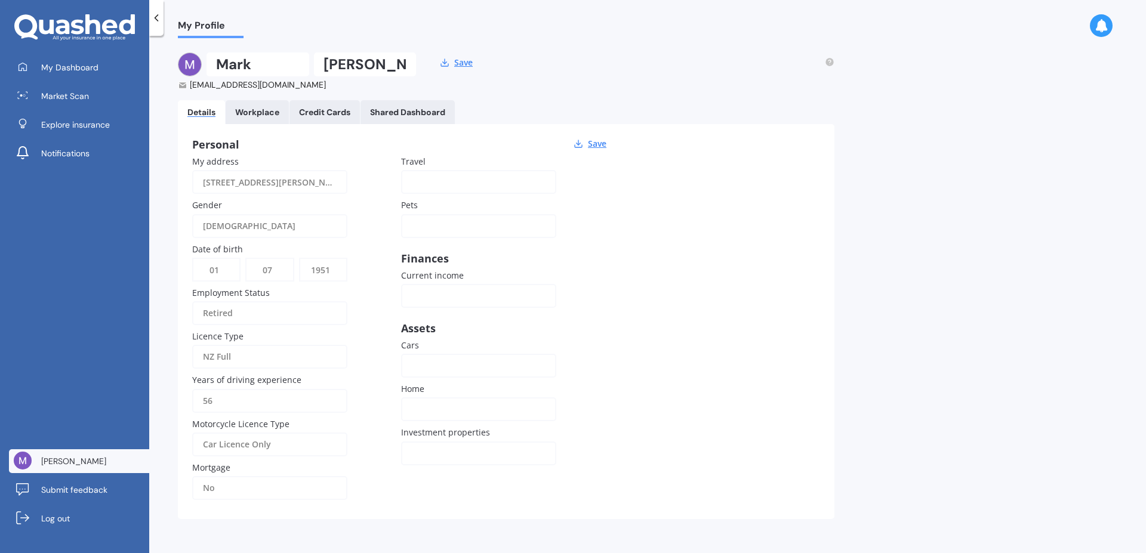
click at [414, 175] on div "Once in a blue moon Once a year More than once a year" at bounding box center [478, 182] width 155 height 24
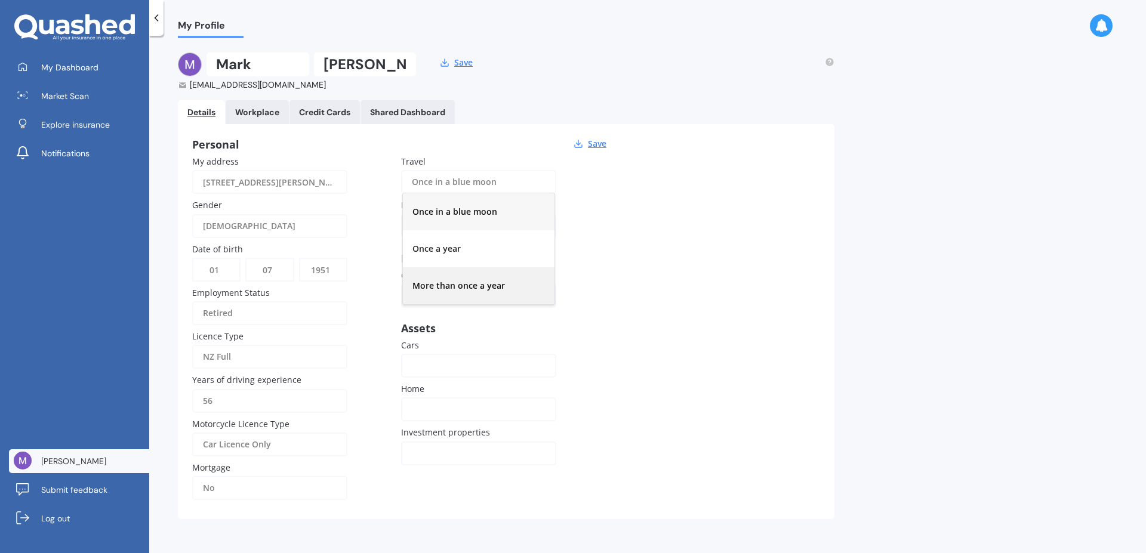
click at [456, 283] on span "More than once a year" at bounding box center [459, 285] width 93 height 11
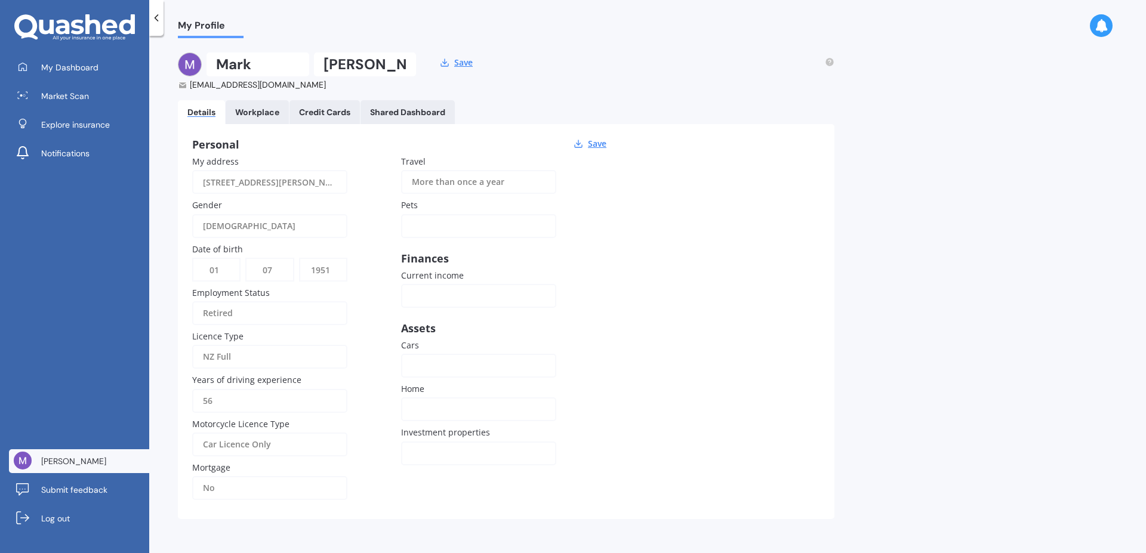
click at [442, 278] on span "Current income" at bounding box center [432, 275] width 63 height 11
click at [442, 284] on input "Current income" at bounding box center [478, 296] width 155 height 24
click at [414, 300] on input "Current income" at bounding box center [478, 296] width 155 height 24
click at [1091, 297] on div "My Profile [PERSON_NAME] [EMAIL_ADDRESS][DOMAIN_NAME] Save Details Workplace Cr…" at bounding box center [647, 297] width 997 height 518
click at [417, 365] on div at bounding box center [471, 365] width 118 height 13
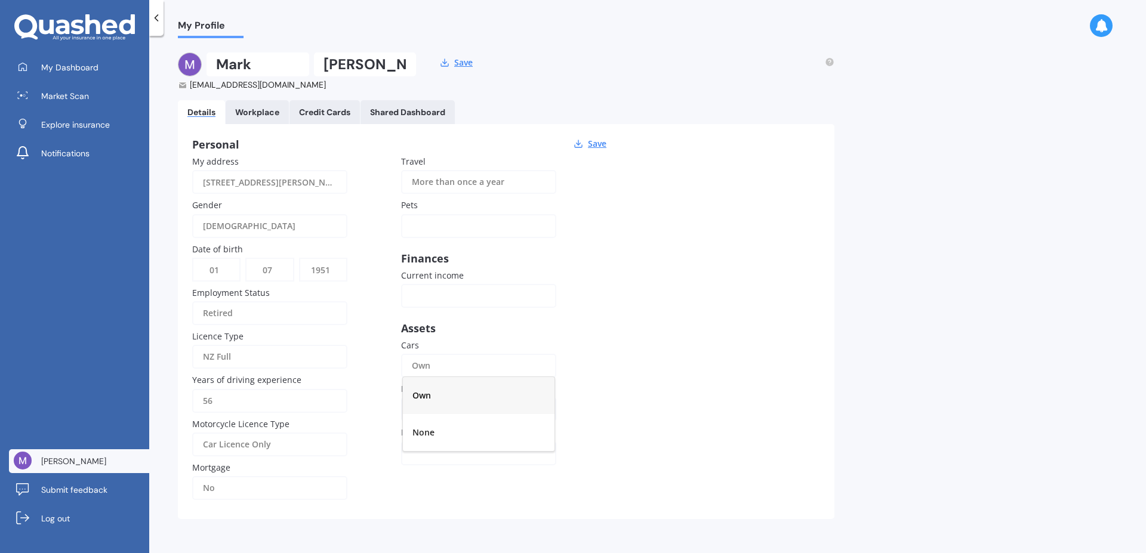
click at [420, 398] on span "Own" at bounding box center [422, 395] width 19 height 11
click at [411, 410] on div "Rental My own" at bounding box center [478, 410] width 155 height 24
click at [427, 478] on span "My own" at bounding box center [429, 475] width 32 height 11
click at [416, 451] on div at bounding box center [471, 451] width 118 height 13
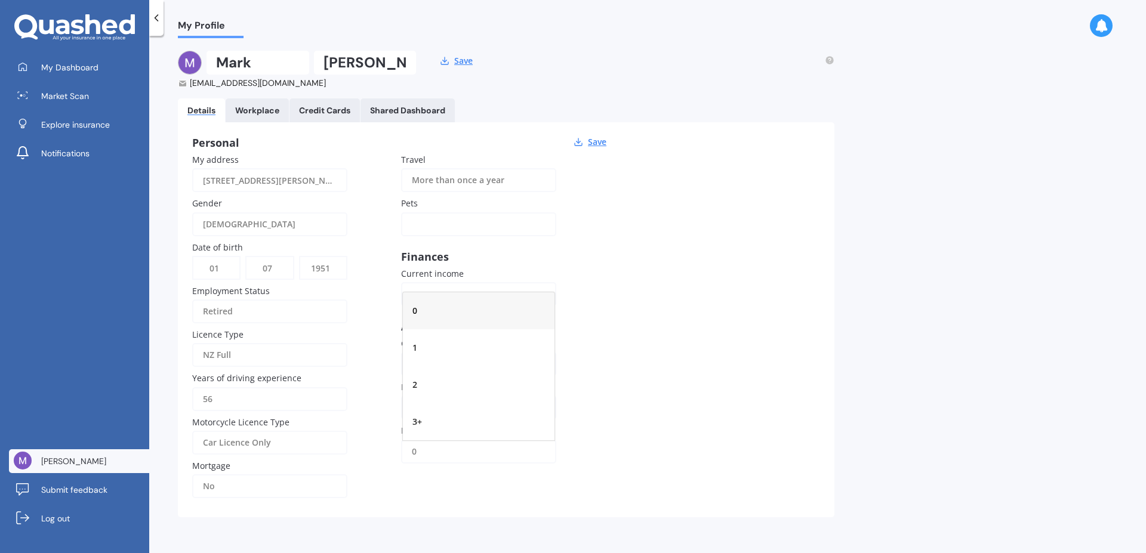
drag, startPoint x: 414, startPoint y: 315, endPoint x: 690, endPoint y: 301, distance: 276.2
click at [414, 314] on span "0" at bounding box center [415, 310] width 5 height 11
click at [429, 290] on input "Current income" at bounding box center [478, 294] width 155 height 24
type input "$65,000"
click at [594, 142] on button "Save" at bounding box center [598, 142] width 26 height 11
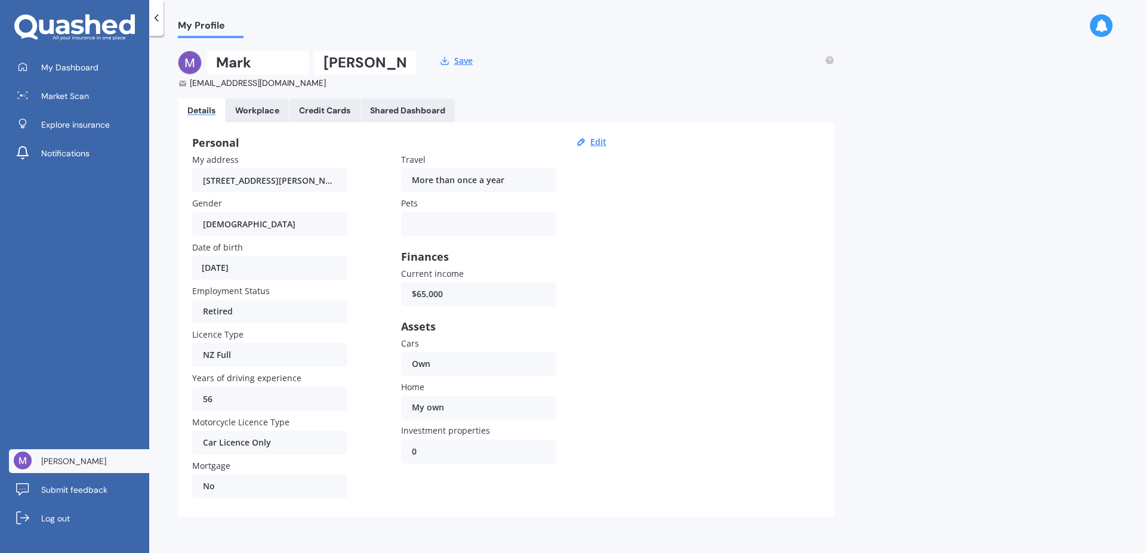
click at [269, 103] on link "Workplace" at bounding box center [257, 111] width 63 height 24
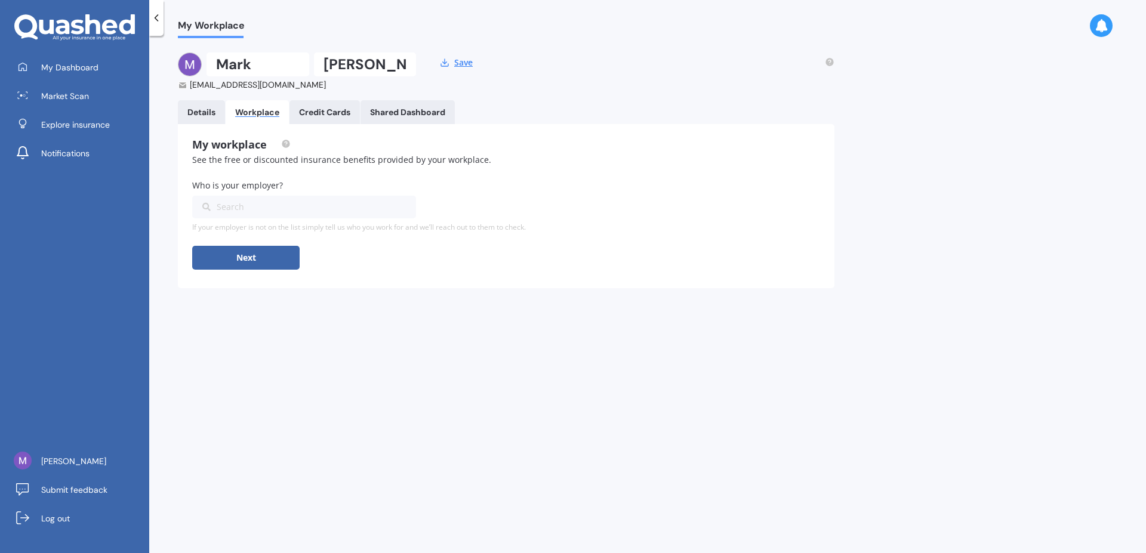
click at [220, 207] on div "Search" at bounding box center [296, 207] width 189 height 13
drag, startPoint x: 237, startPoint y: 208, endPoint x: 182, endPoint y: 208, distance: 54.9
click at [193, 208] on input "NONE" at bounding box center [300, 207] width 214 height 23
type input "RETIRED"
click at [235, 260] on button "Next" at bounding box center [245, 258] width 107 height 24
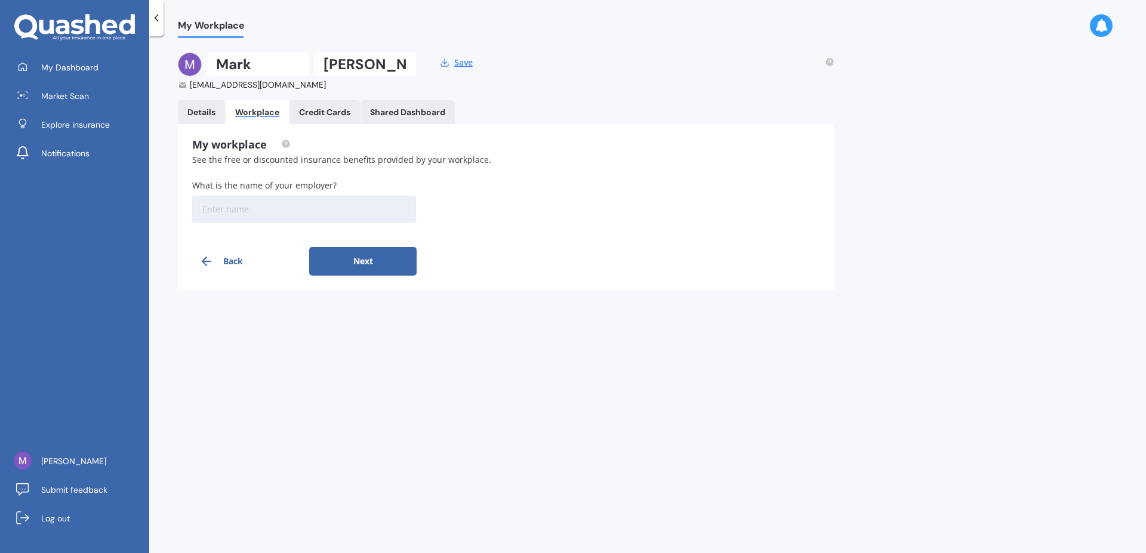
click at [373, 259] on button "Next" at bounding box center [362, 261] width 107 height 29
click at [235, 210] on input at bounding box center [304, 209] width 224 height 27
click at [330, 108] on div "Credit Cards" at bounding box center [324, 112] width 51 height 10
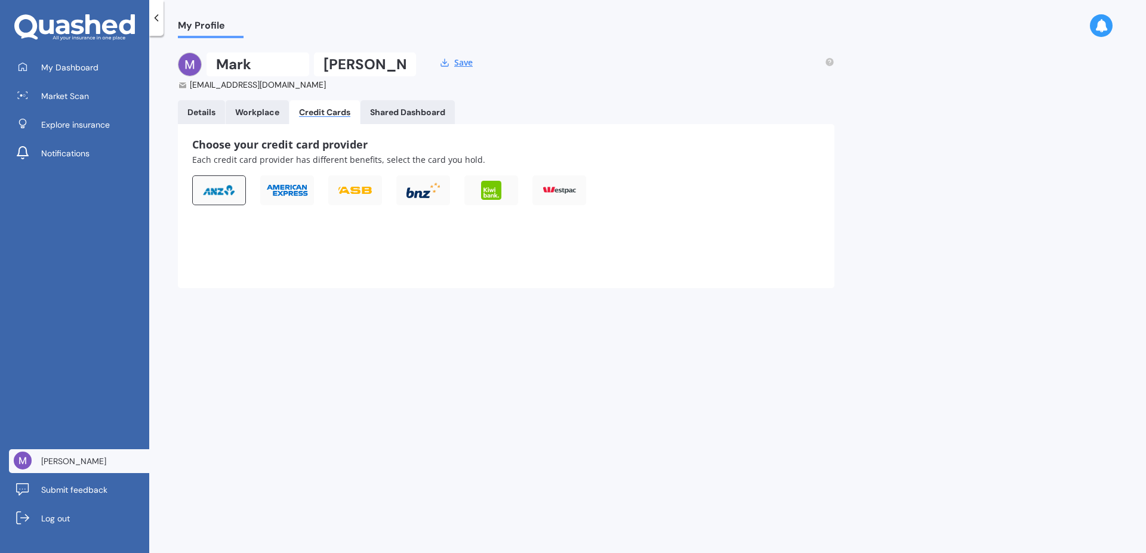
click at [216, 192] on img at bounding box center [218, 190] width 33 height 12
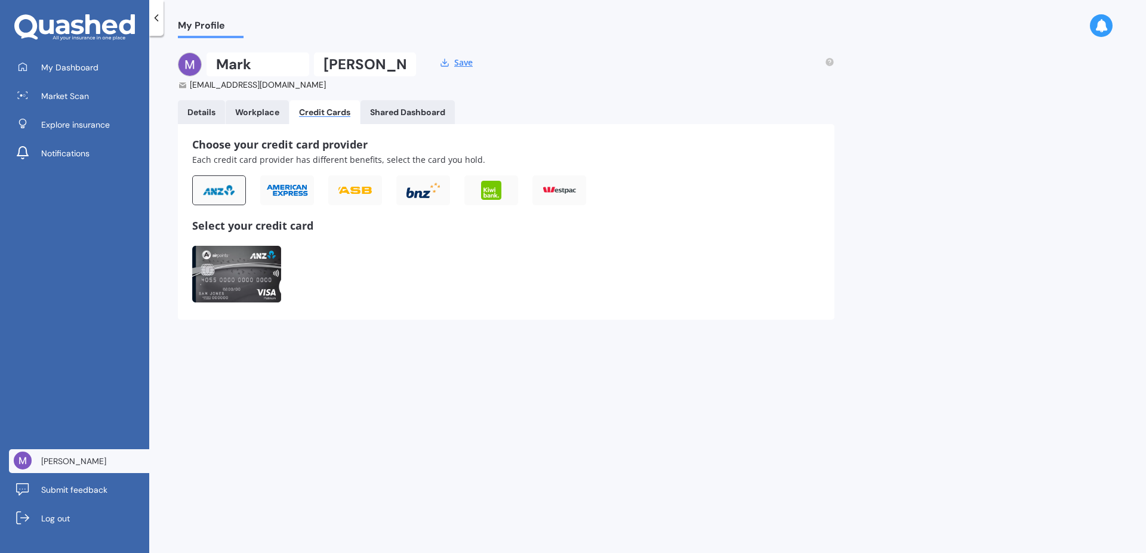
click at [241, 273] on img at bounding box center [236, 274] width 89 height 57
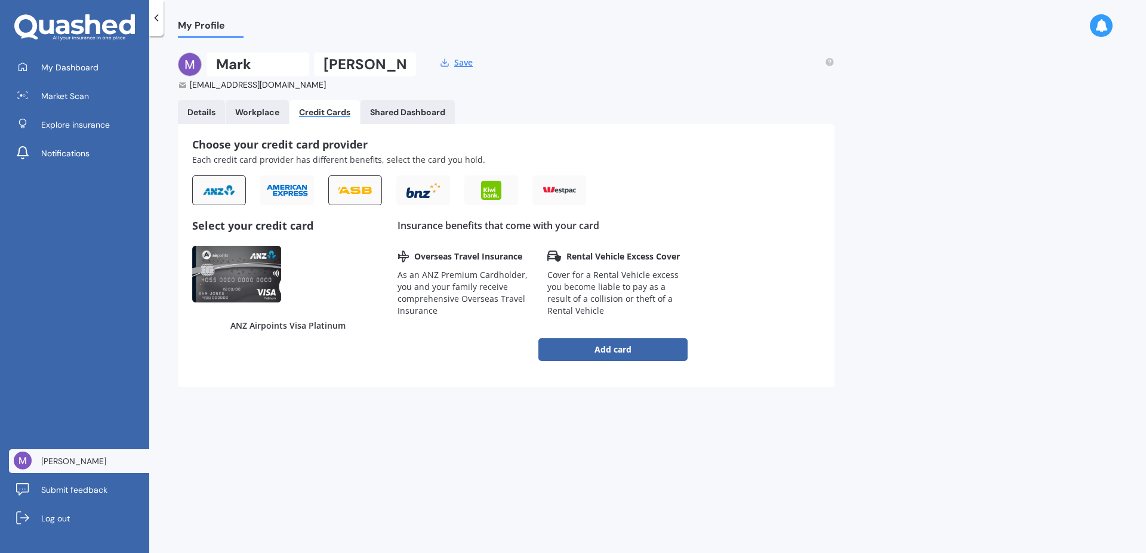
click at [354, 188] on img at bounding box center [355, 190] width 33 height 7
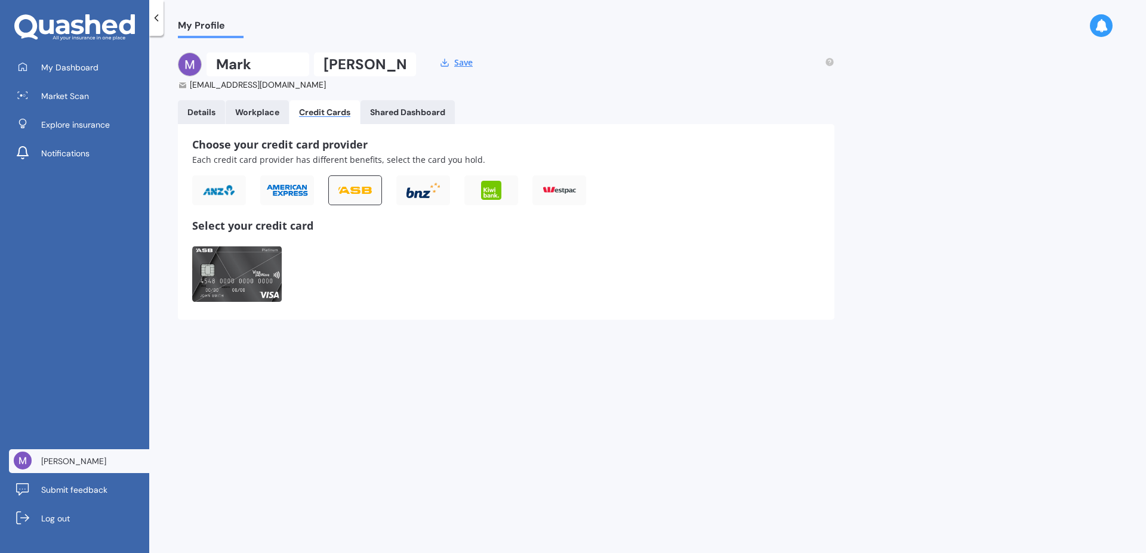
click at [354, 188] on img at bounding box center [355, 190] width 33 height 7
click at [229, 185] on img at bounding box center [218, 190] width 33 height 12
click at [236, 279] on img at bounding box center [236, 274] width 89 height 57
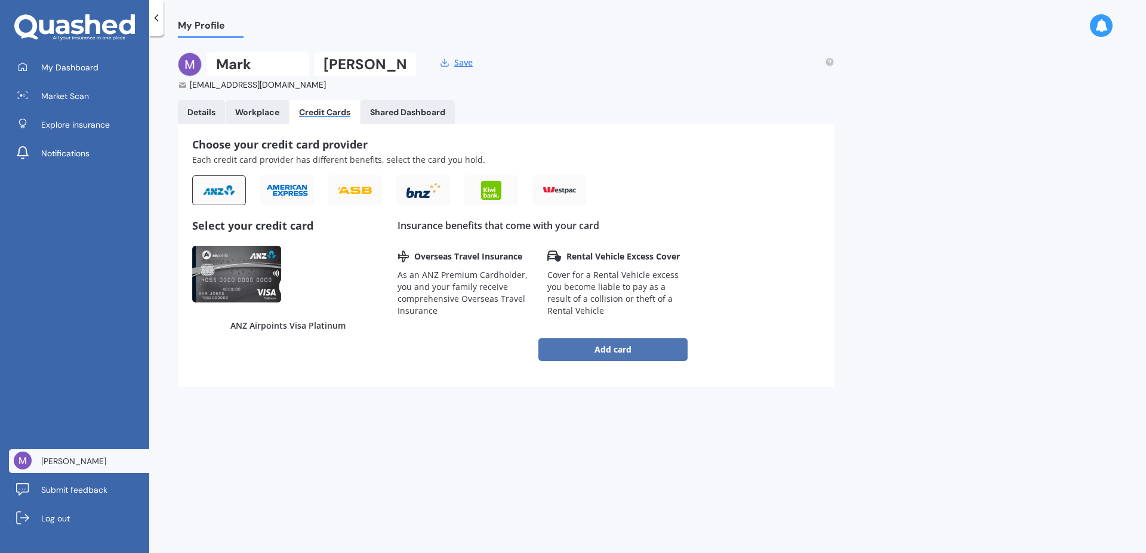
click at [616, 347] on button "Add card" at bounding box center [613, 350] width 149 height 23
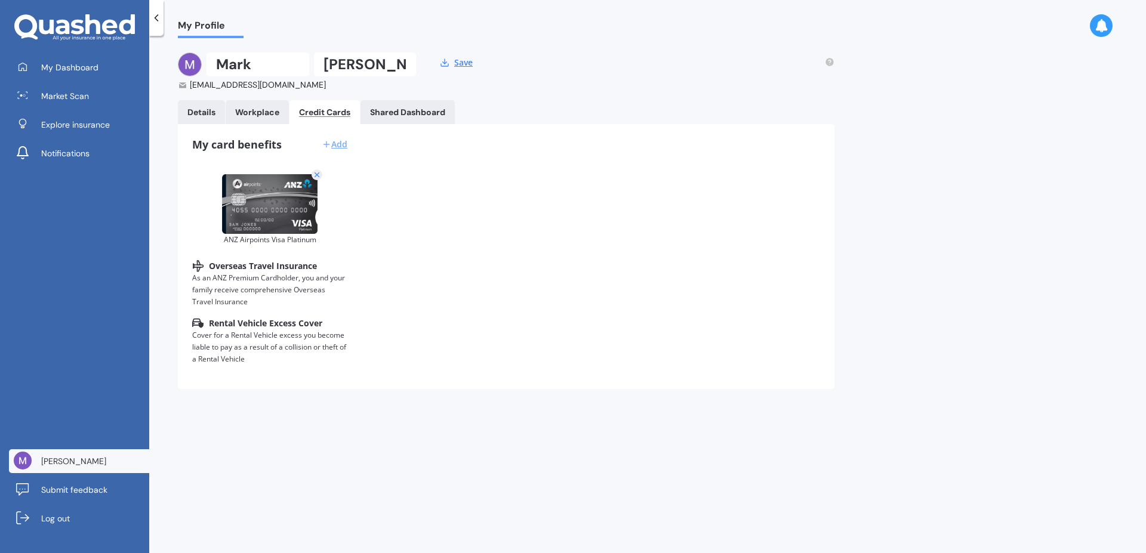
click at [338, 144] on div "Add" at bounding box center [335, 145] width 26 height 12
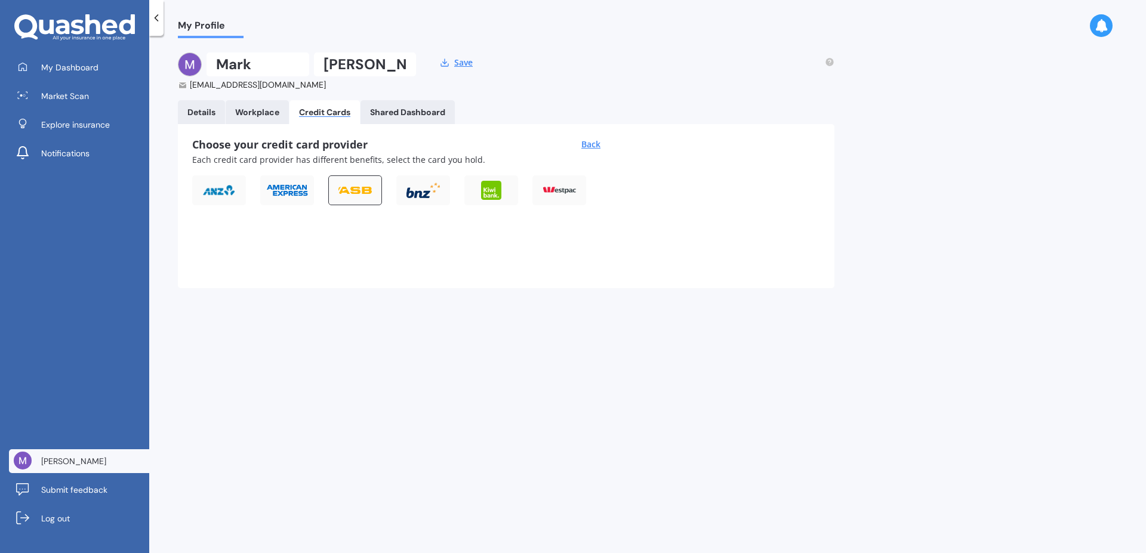
click at [357, 183] on div at bounding box center [355, 191] width 54 height 30
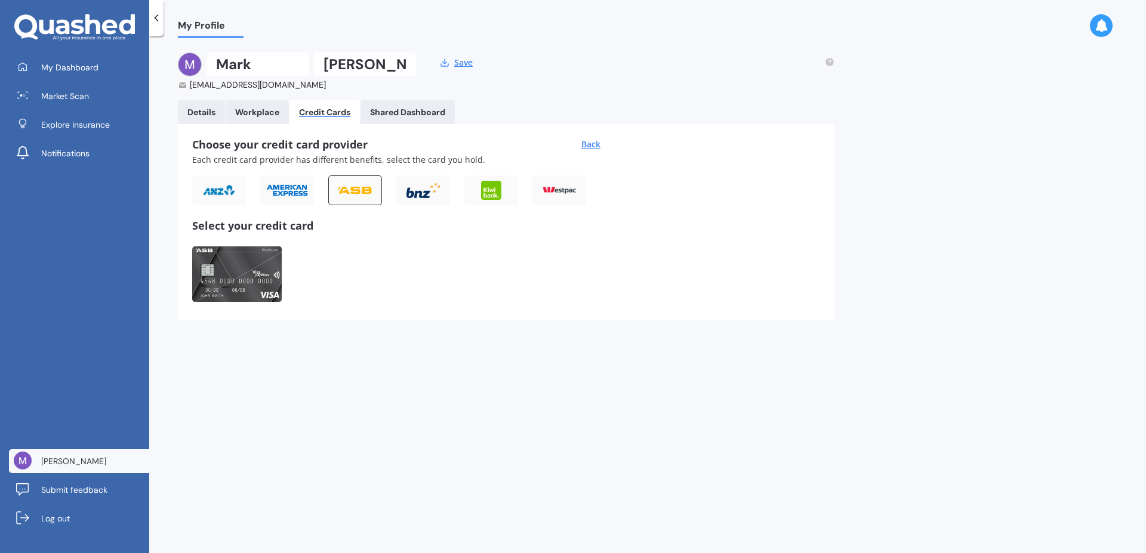
click at [226, 275] on img at bounding box center [237, 274] width 90 height 57
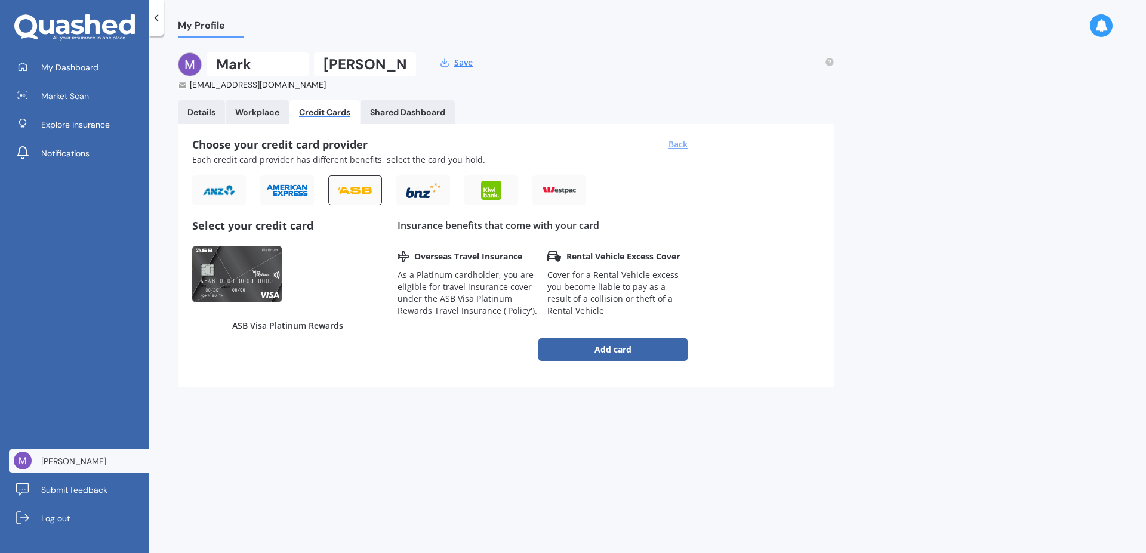
click at [673, 140] on div "Back" at bounding box center [678, 145] width 19 height 12
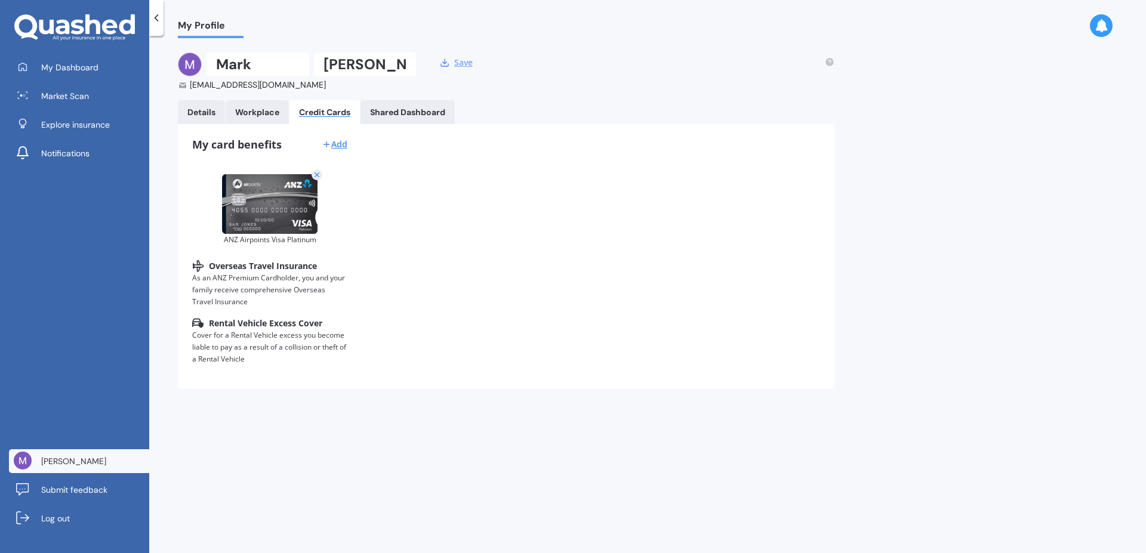
drag, startPoint x: 456, startPoint y: 60, endPoint x: 605, endPoint y: 65, distance: 149.9
click at [456, 60] on button "Save" at bounding box center [464, 62] width 26 height 11
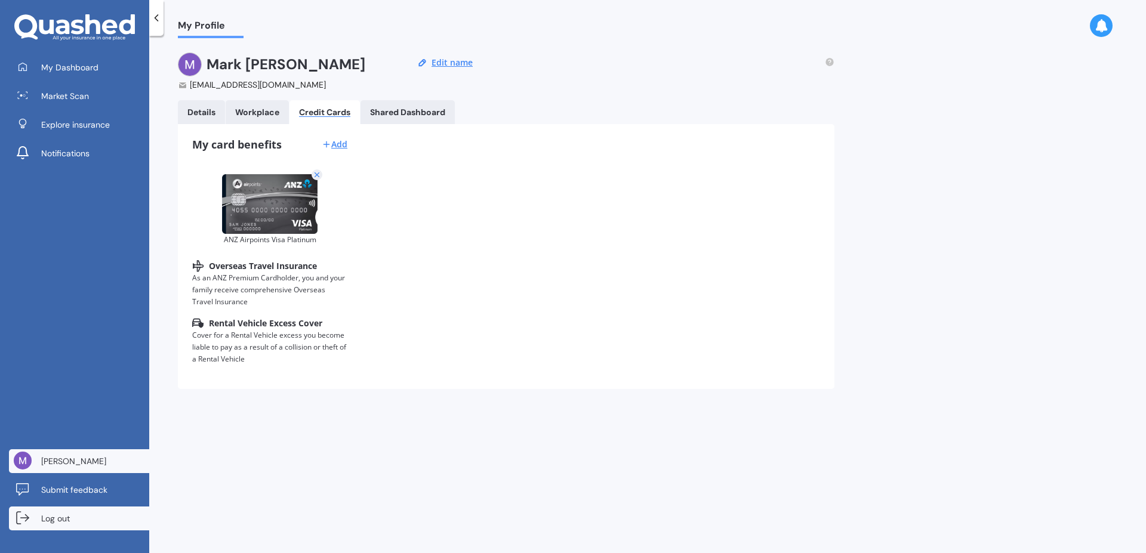
click at [54, 518] on span "Log out" at bounding box center [55, 519] width 29 height 12
